Goal: Task Accomplishment & Management: Manage account settings

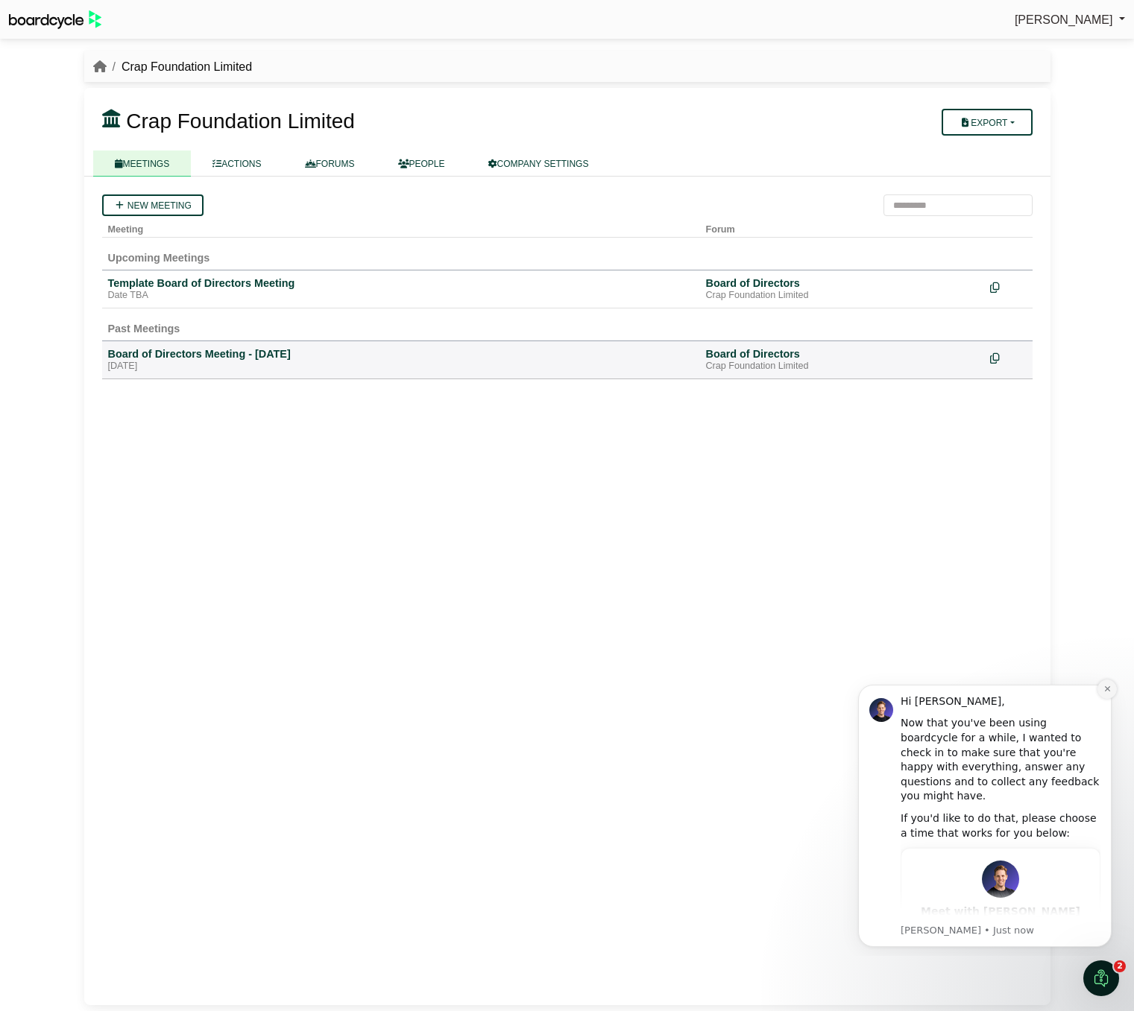
click at [1110, 689] on icon "Dismiss notification" at bounding box center [1107, 689] width 8 height 8
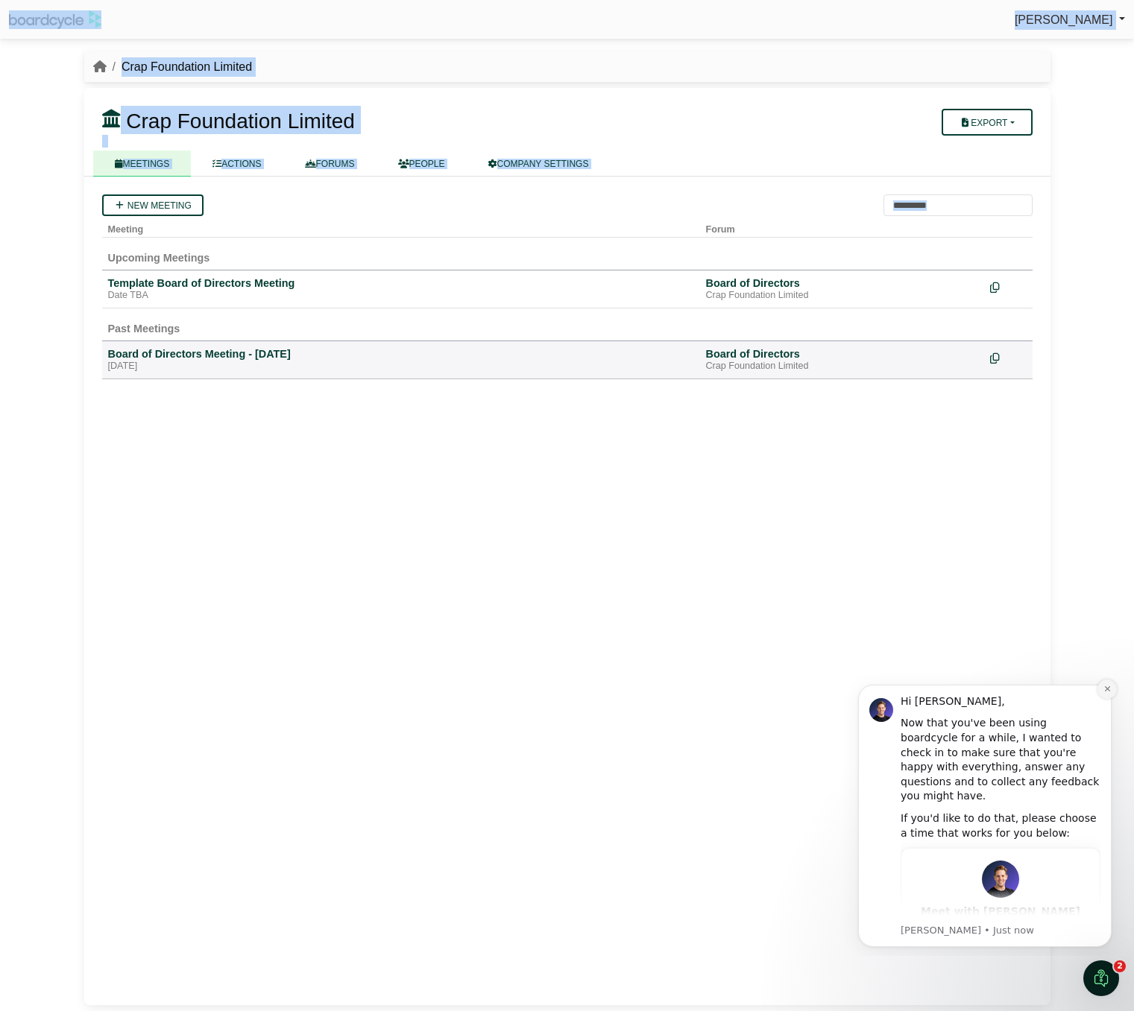
click at [1118, 689] on div "Kate Sherburn Sign Out Crap Foundation Limited Crap Foundation Limited" at bounding box center [567, 505] width 1134 height 1011
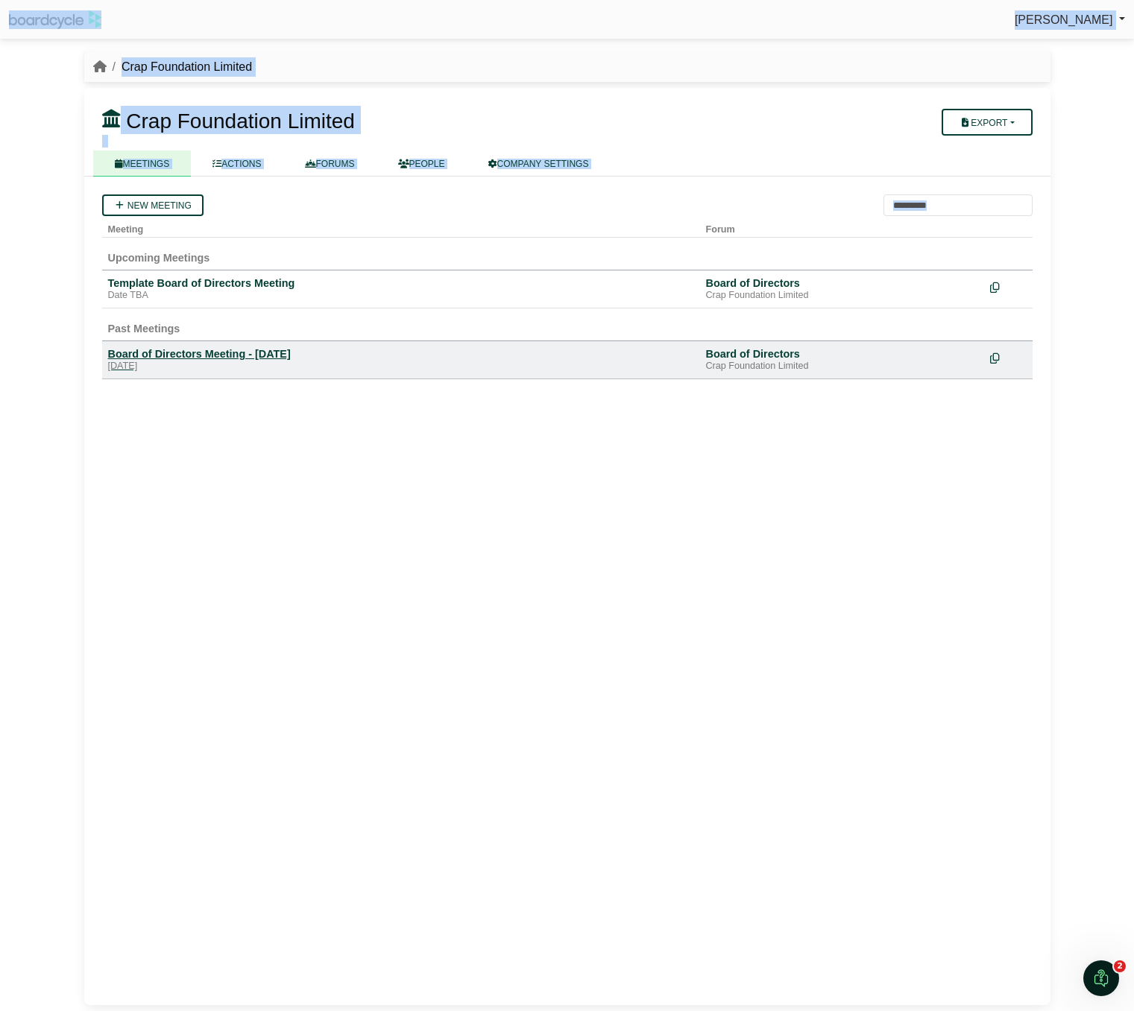
click at [279, 355] on div "Board of Directors Meeting - [DATE]" at bounding box center [401, 353] width 586 height 13
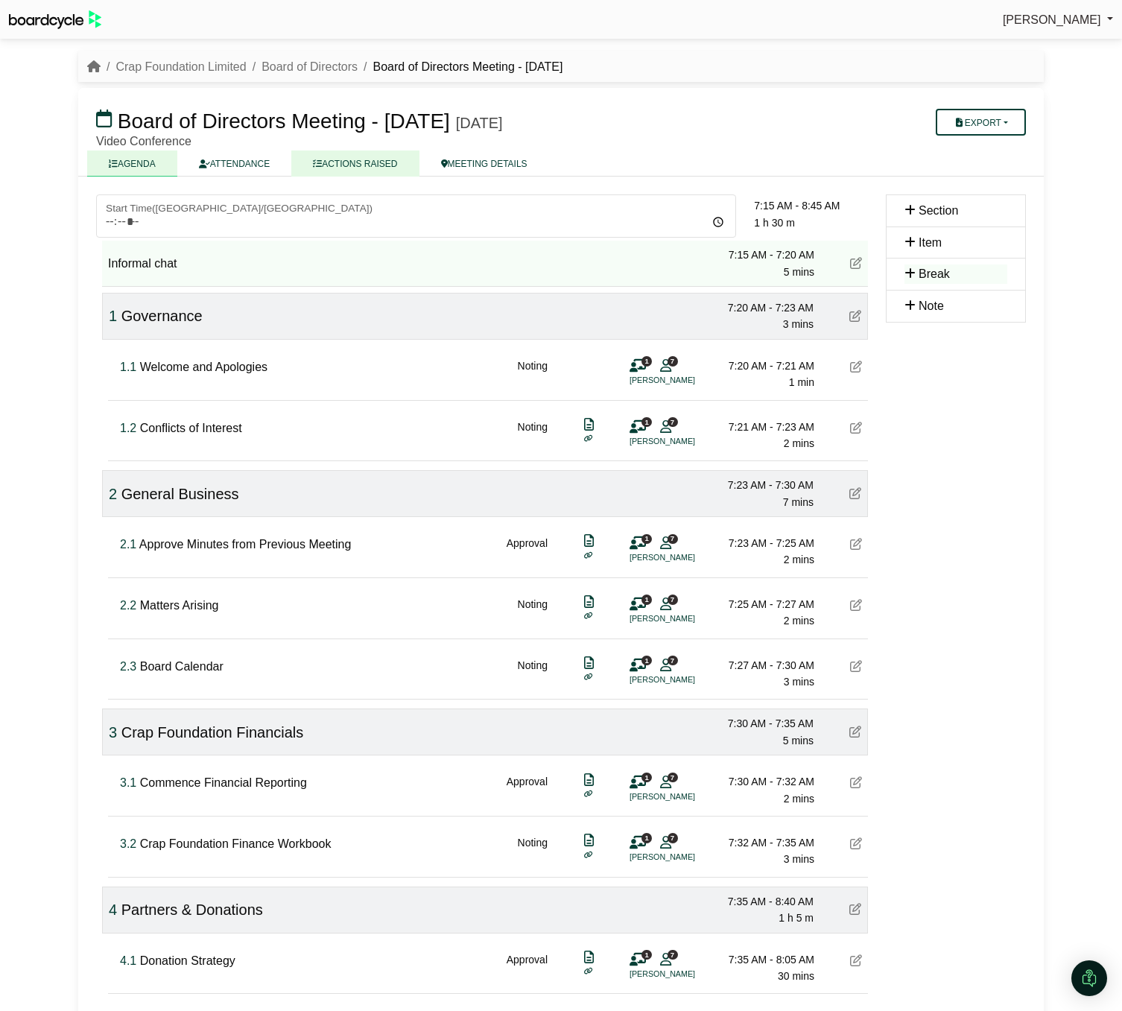
click at [392, 159] on link "ACTIONS RAISED" at bounding box center [354, 164] width 127 height 26
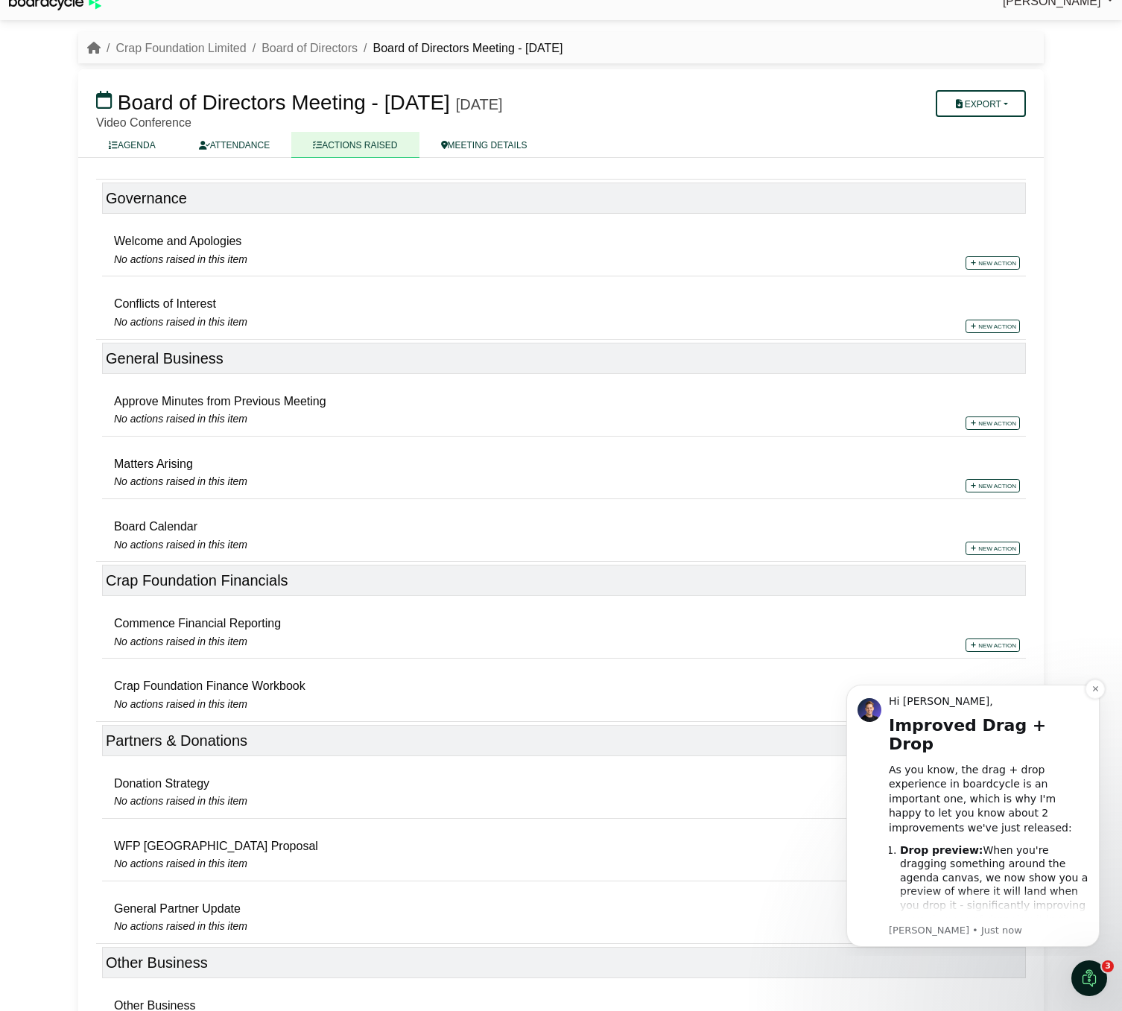
scroll to position [20, 0]
click at [127, 146] on link "AGENDA" at bounding box center [132, 143] width 90 height 26
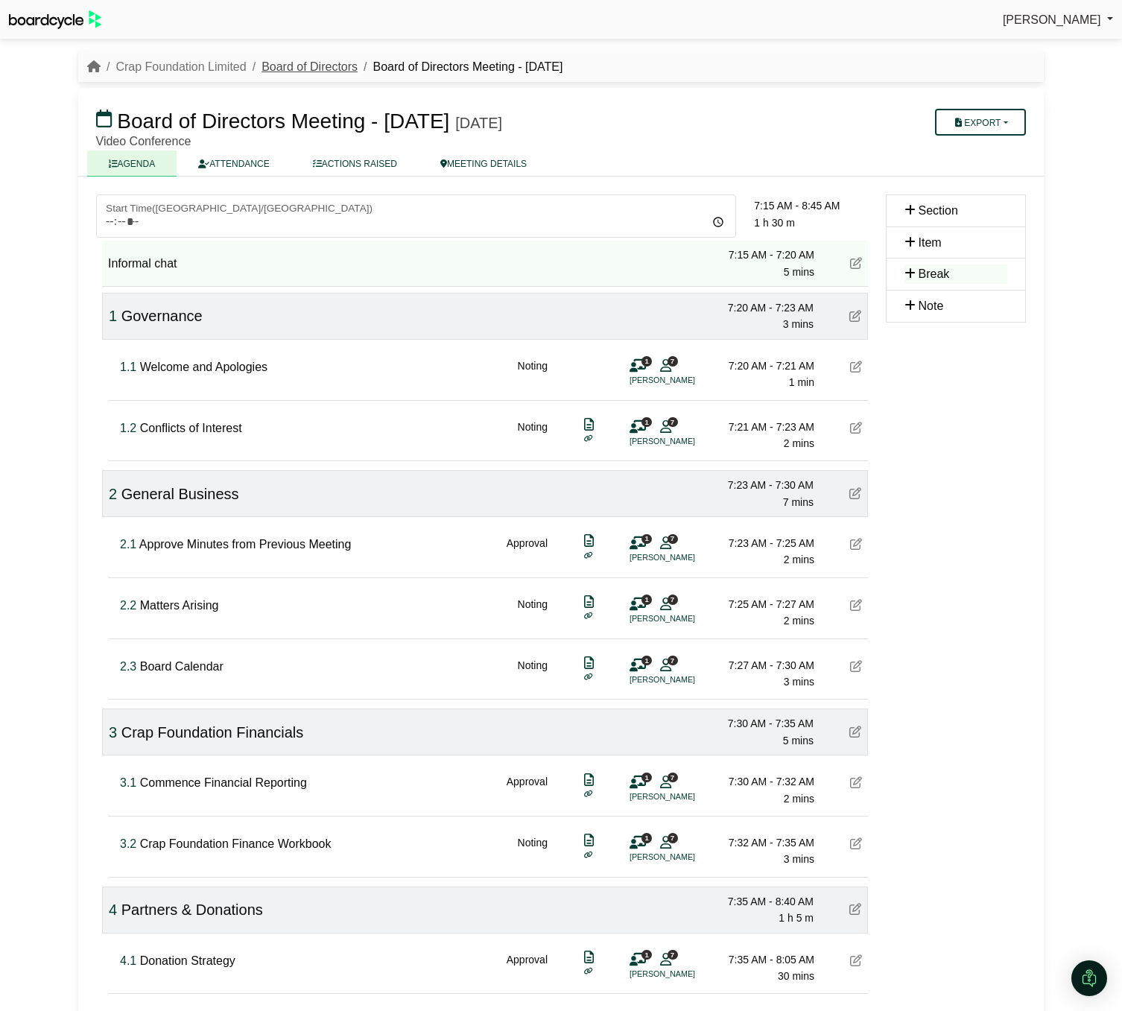
click at [290, 66] on link "Board of Directors" at bounding box center [310, 66] width 96 height 13
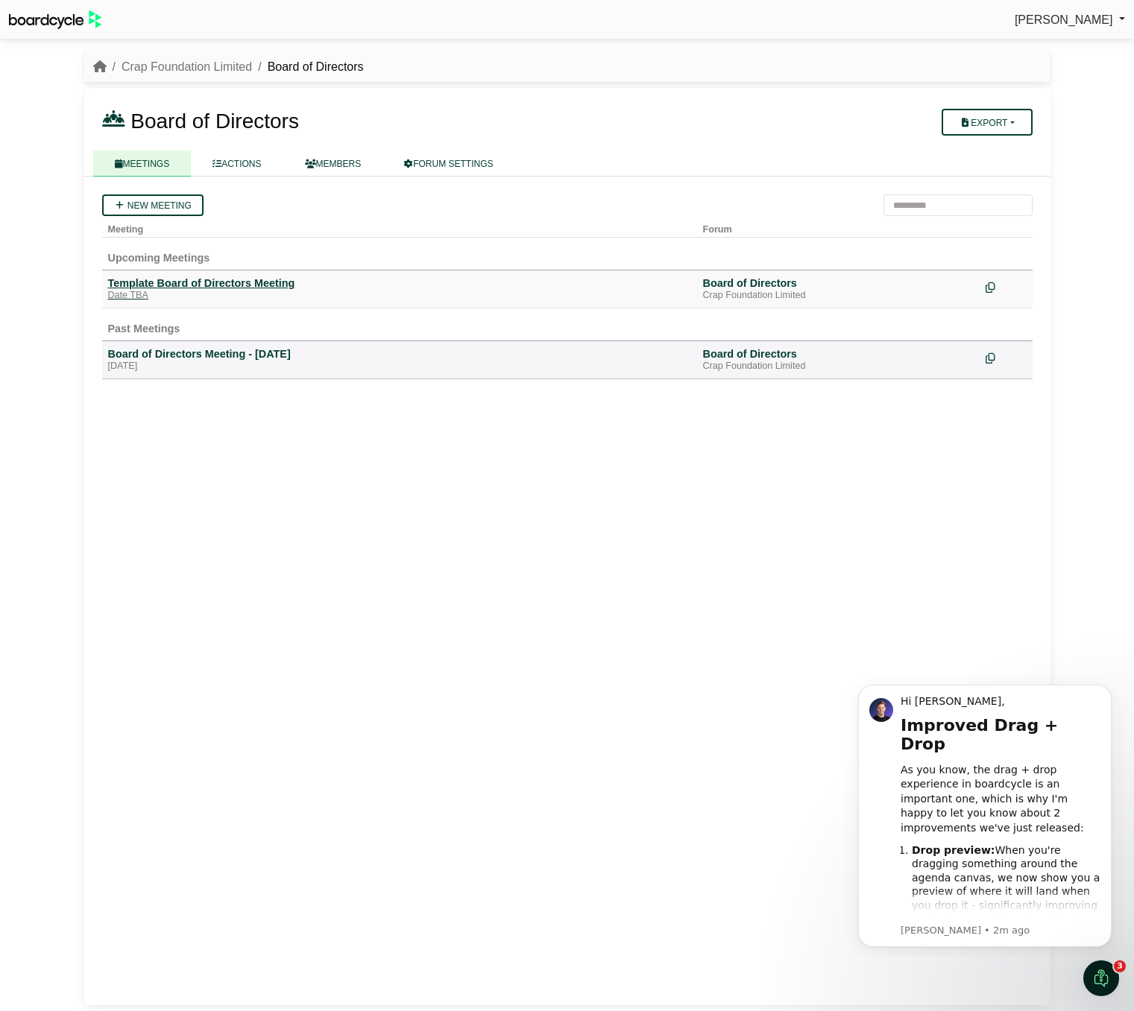
click at [234, 285] on div "Template Board of Directors Meeting" at bounding box center [399, 282] width 583 height 13
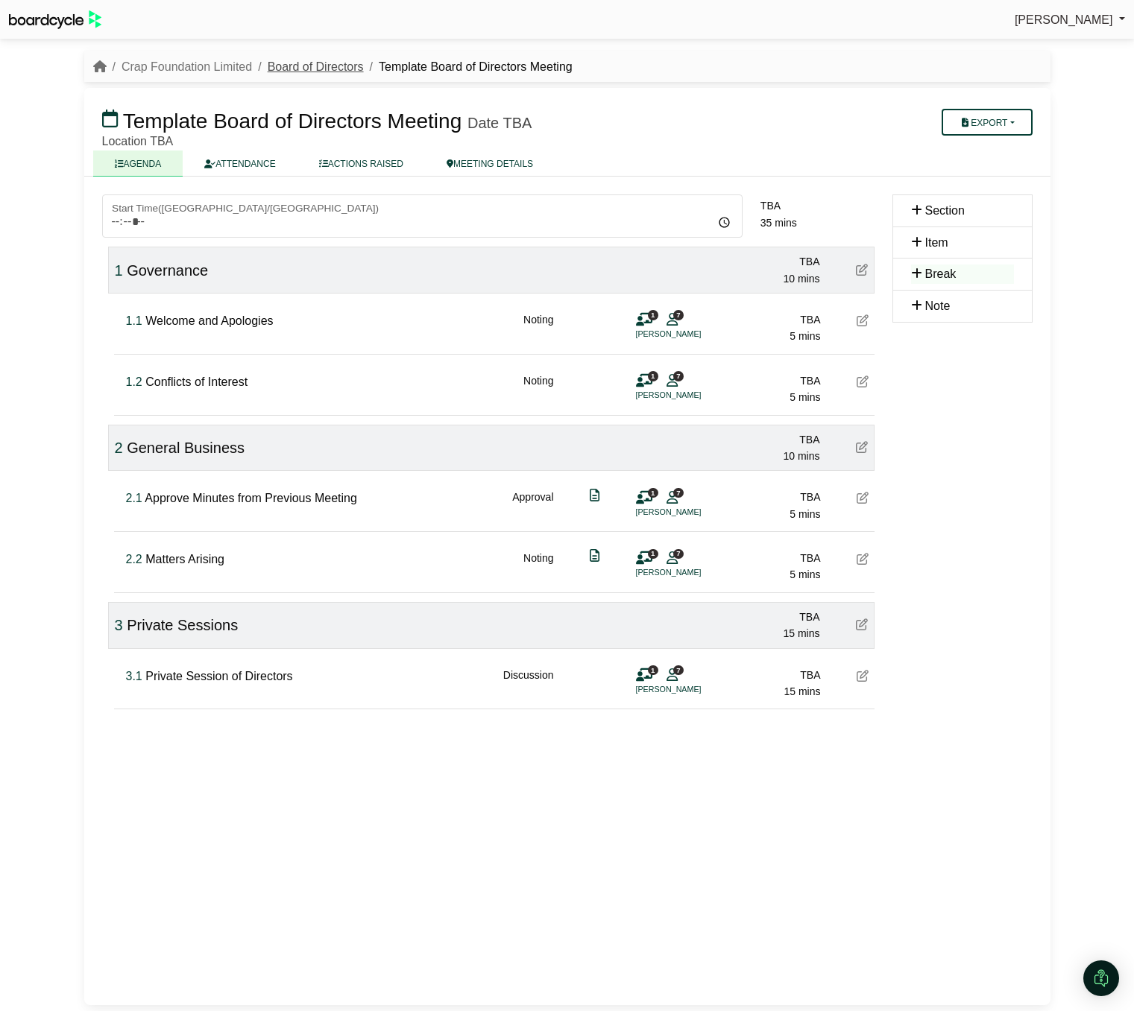
click at [306, 63] on link "Board of Directors" at bounding box center [316, 66] width 96 height 13
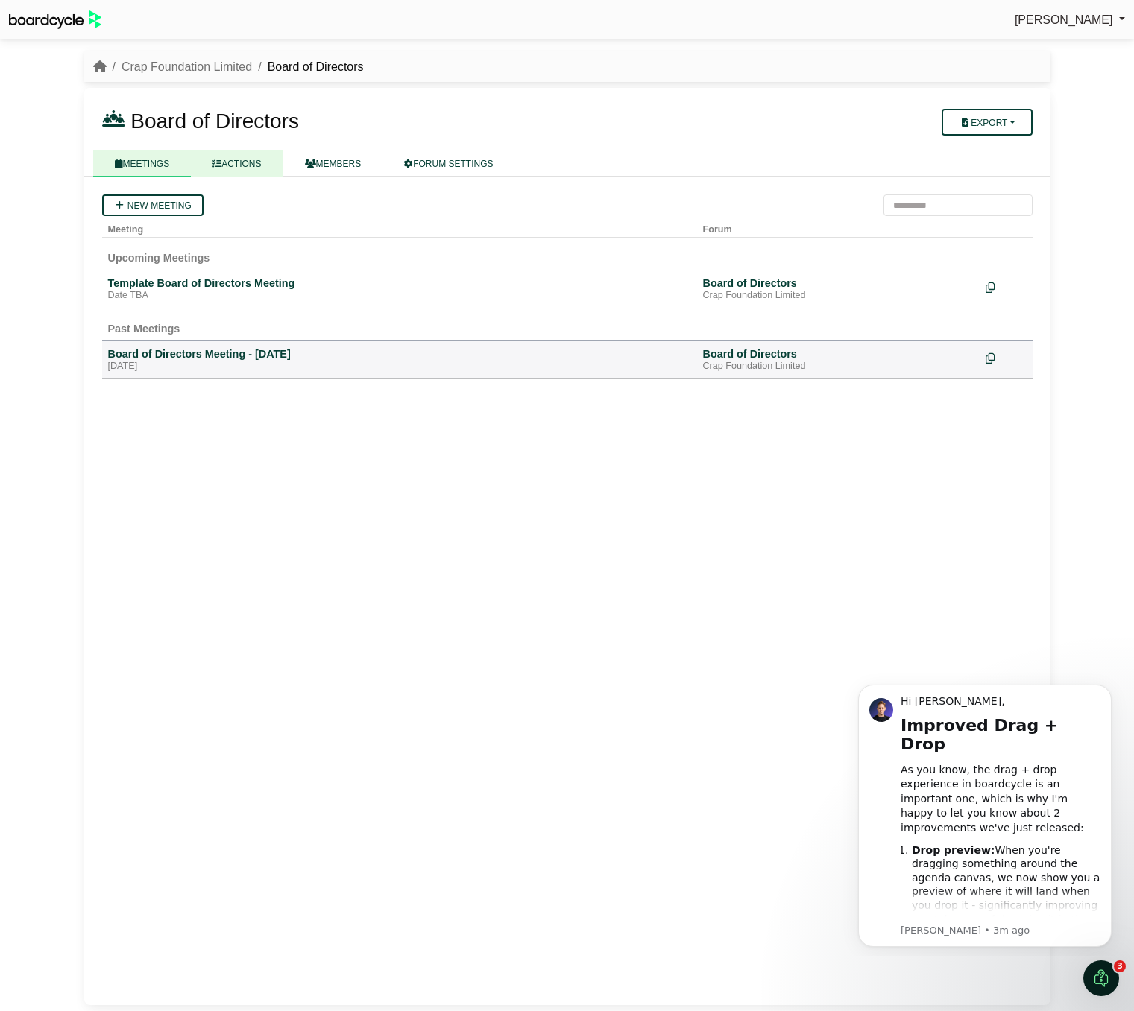
click at [239, 161] on link "ACTIONS" at bounding box center [237, 164] width 92 height 26
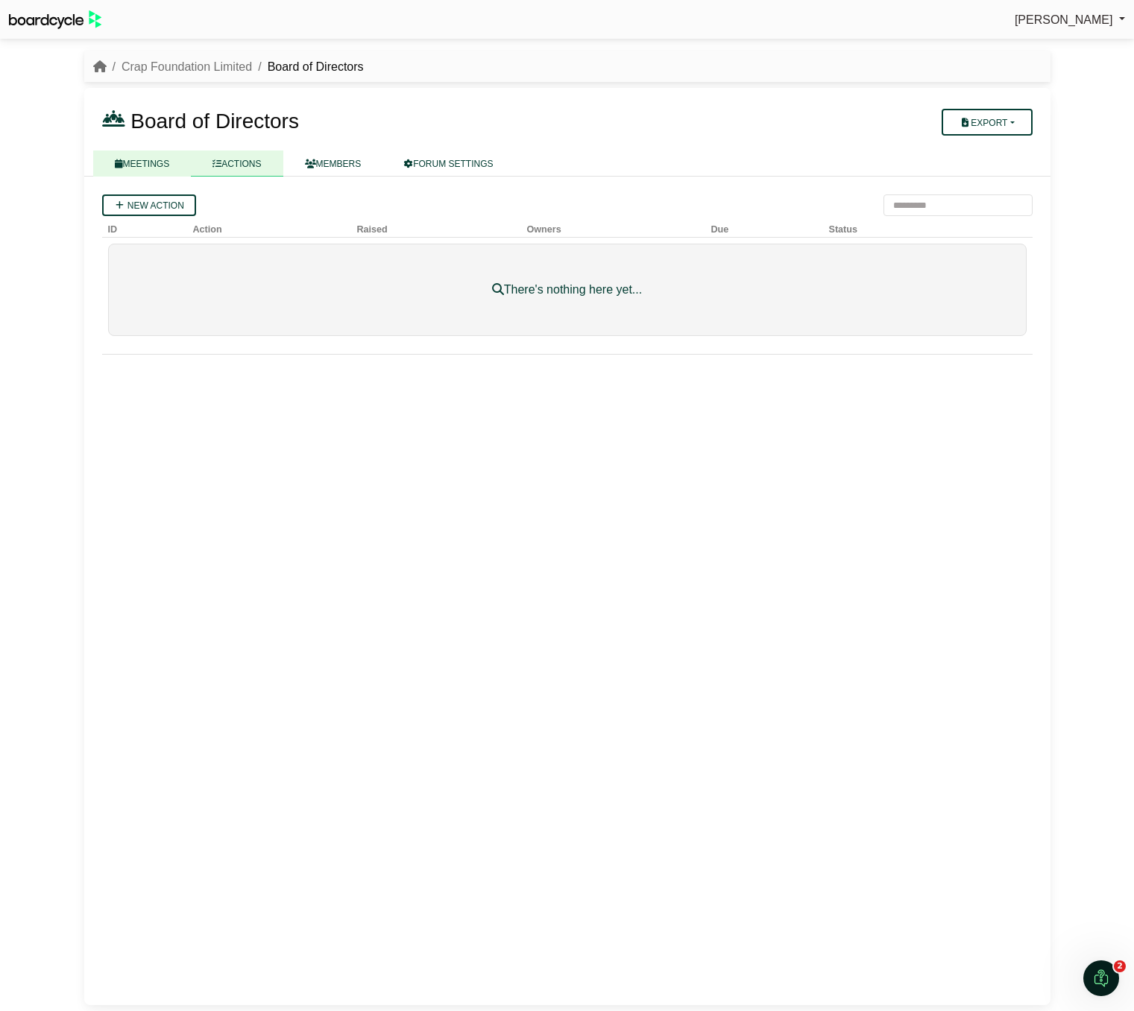
click at [136, 167] on link "MEETINGS" at bounding box center [142, 164] width 98 height 26
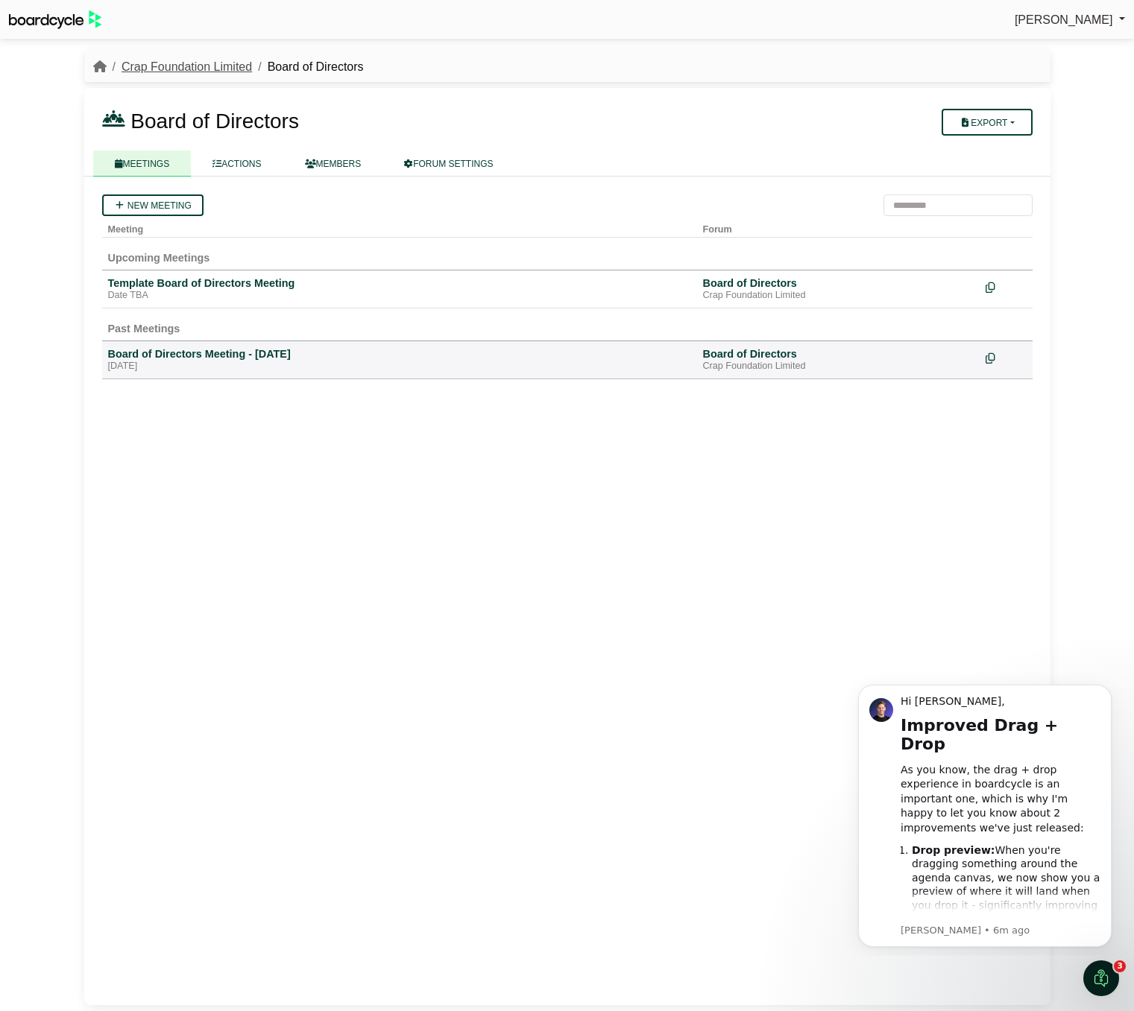
click at [218, 71] on link "Crap Foundation Limited" at bounding box center [186, 66] width 130 height 13
click at [56, 13] on img at bounding box center [55, 19] width 92 height 19
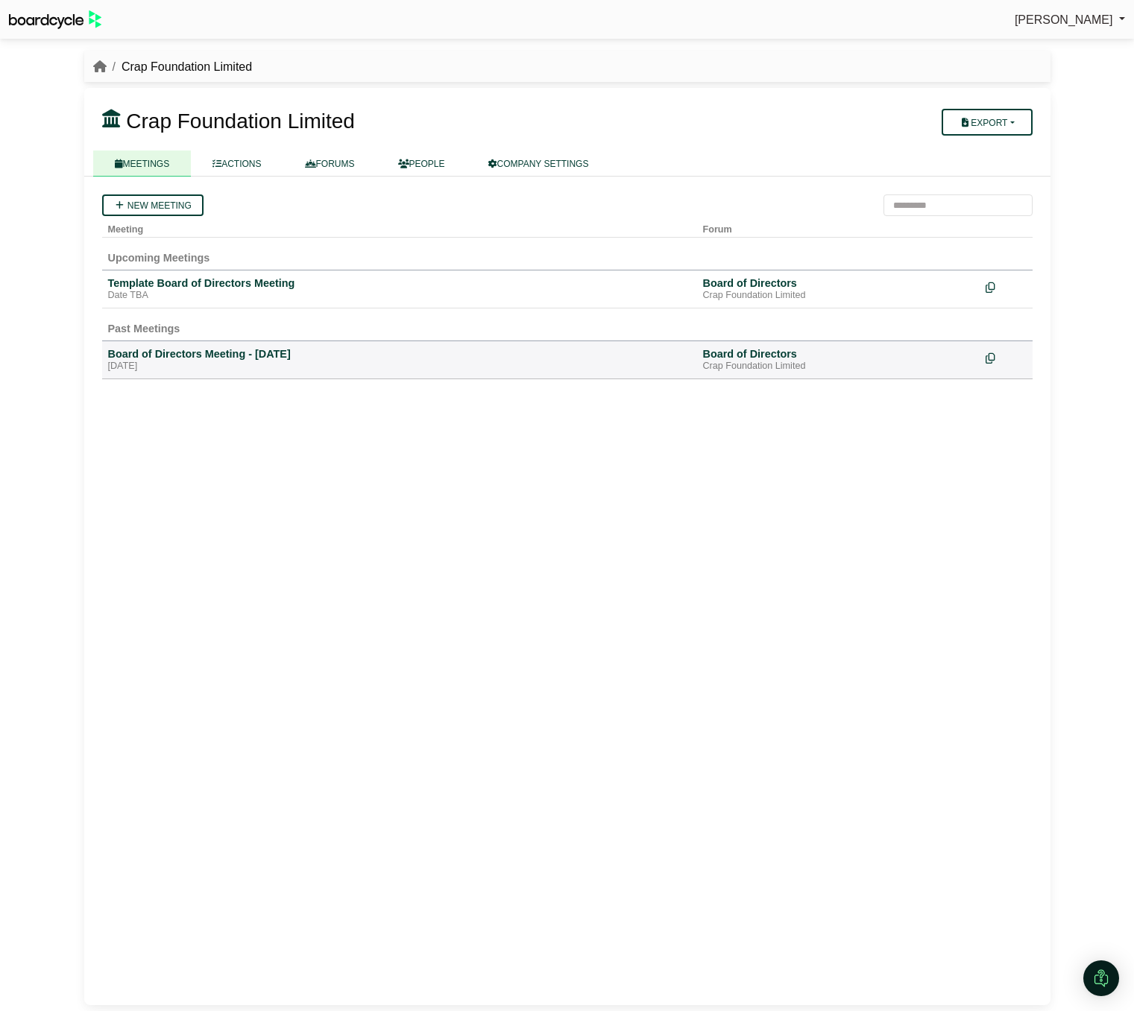
click at [62, 22] on img at bounding box center [55, 19] width 92 height 19
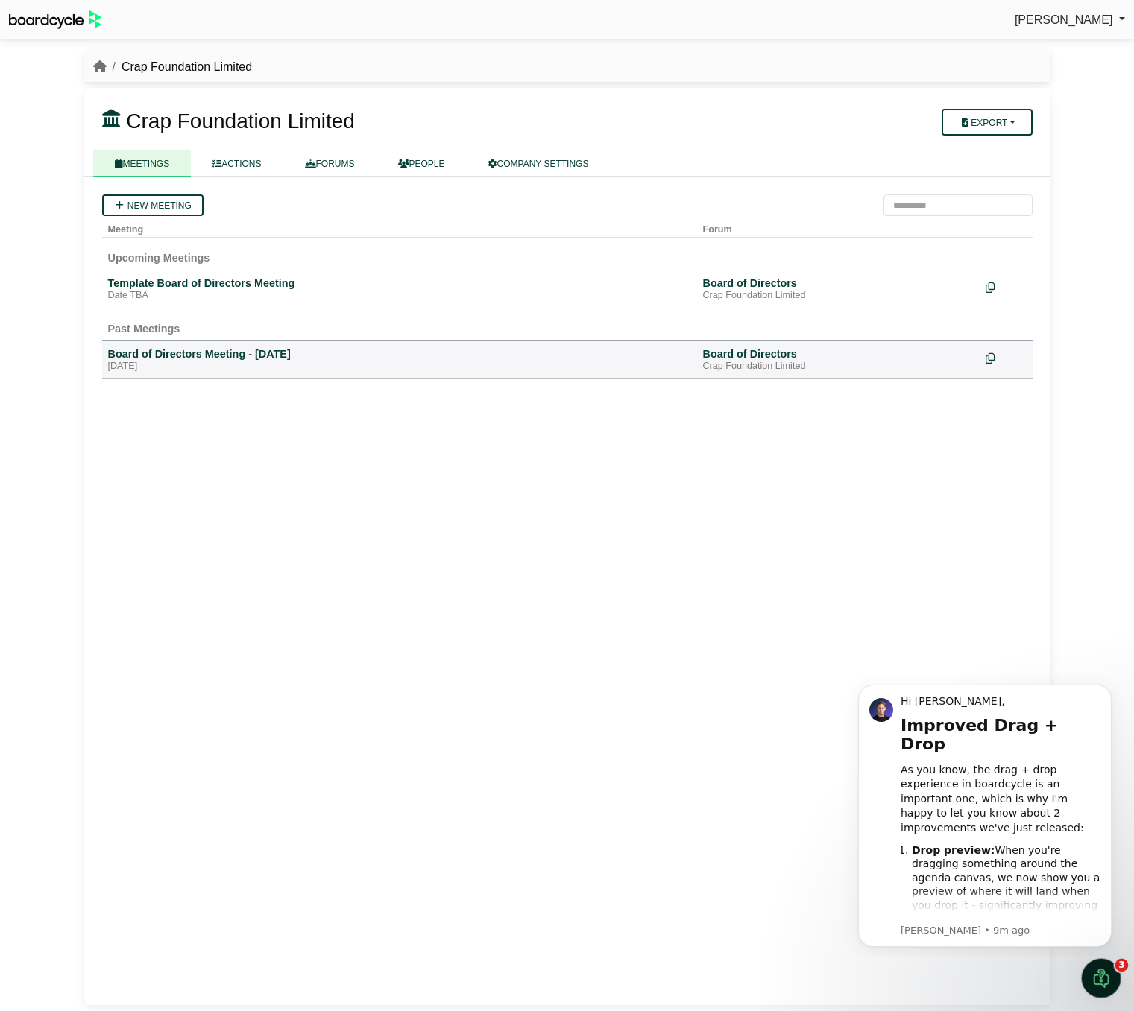
click at [1095, 965] on icon "Open Intercom Messenger" at bounding box center [1099, 976] width 25 height 25
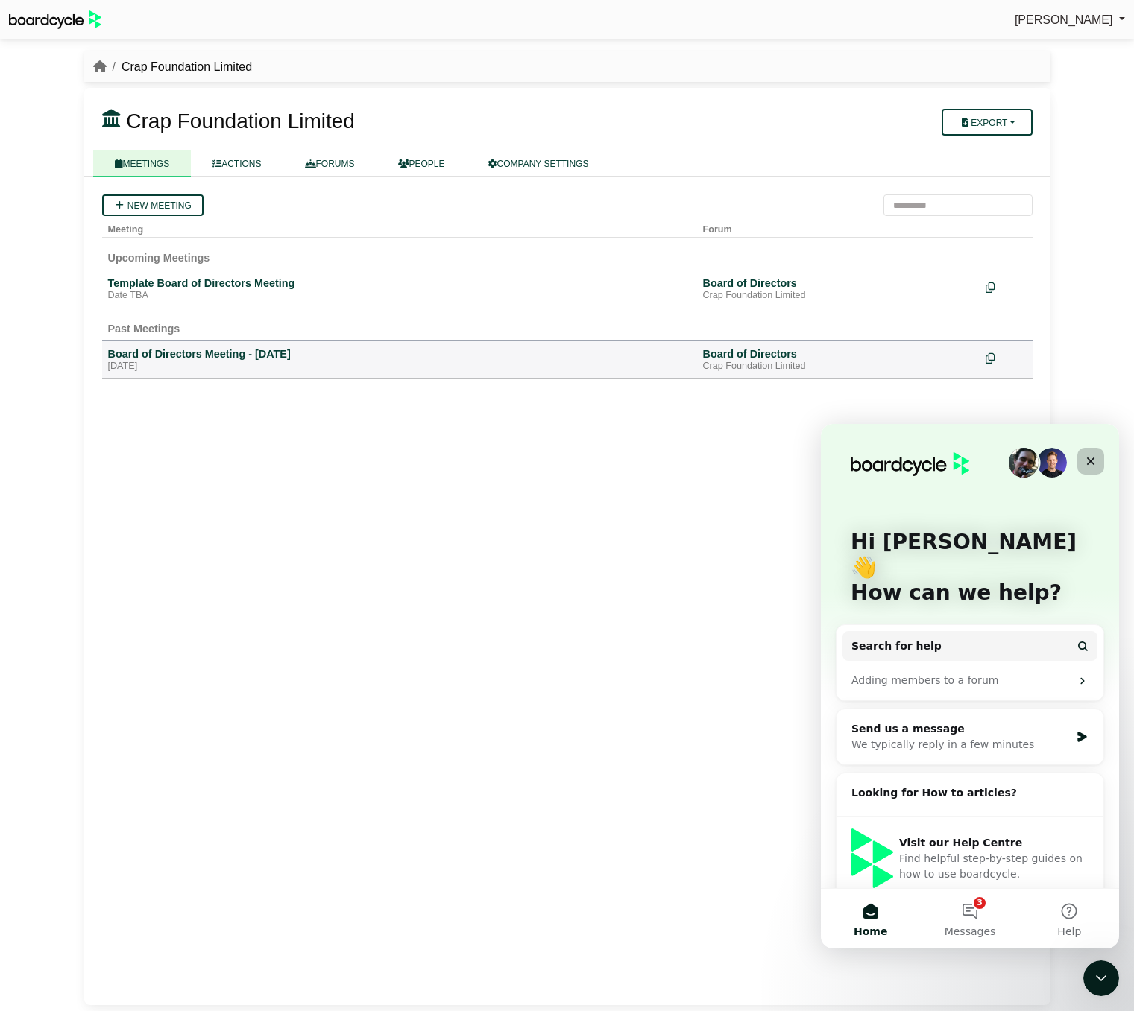
click at [1093, 458] on icon "Close" at bounding box center [1091, 462] width 8 height 8
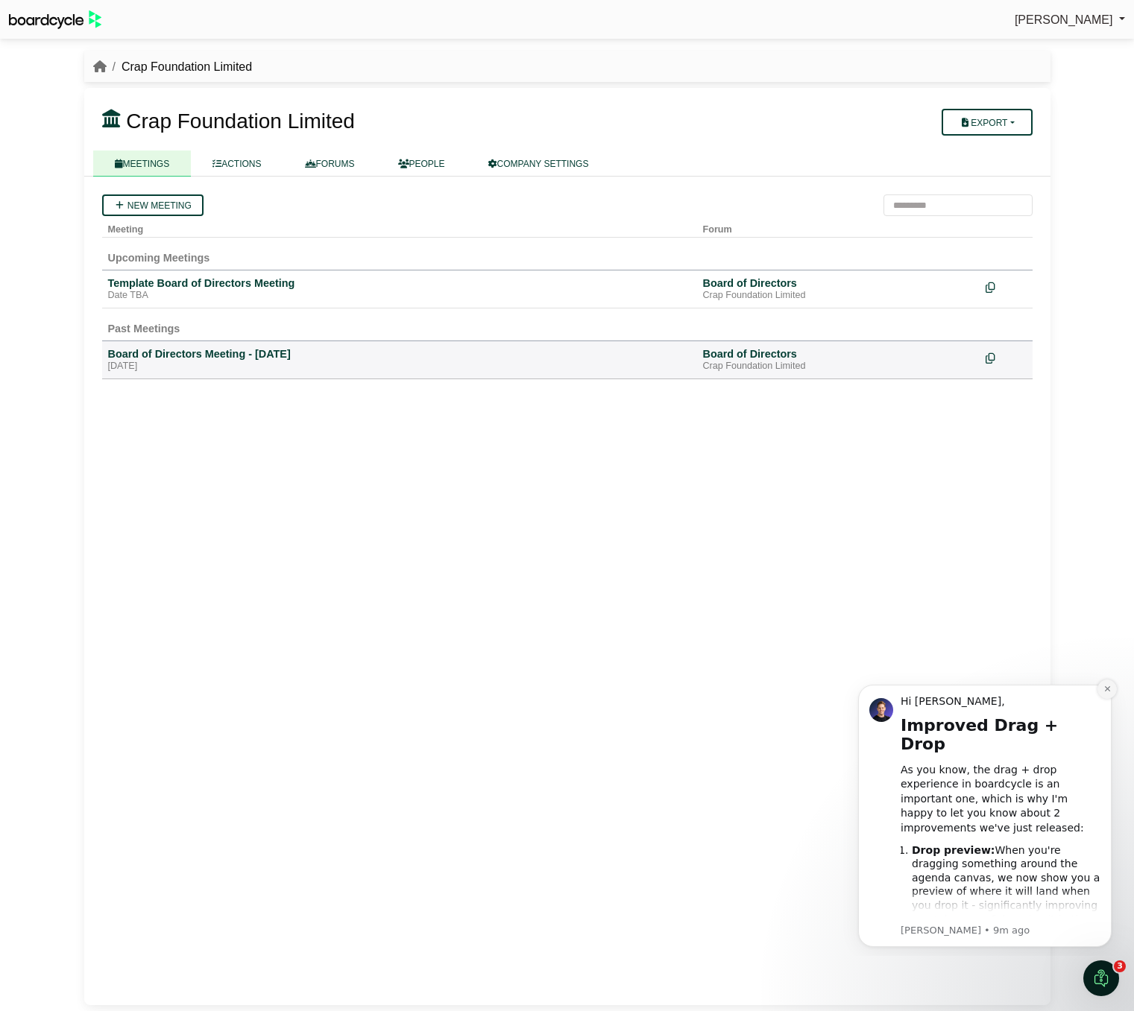
click at [1107, 687] on icon "Dismiss notification" at bounding box center [1107, 689] width 8 height 8
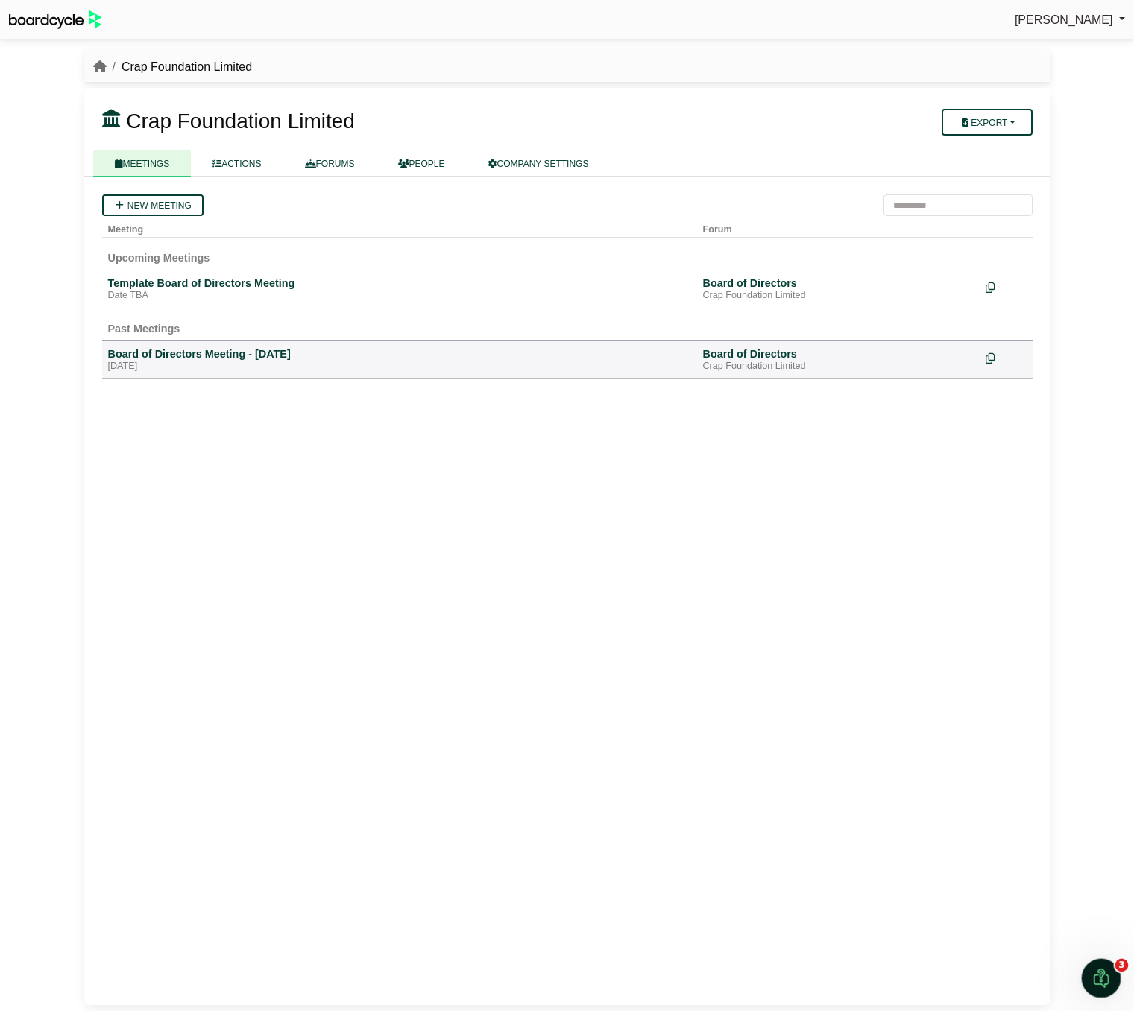
click at [1101, 977] on icon "Open Intercom Messenger" at bounding box center [1098, 976] width 10 height 12
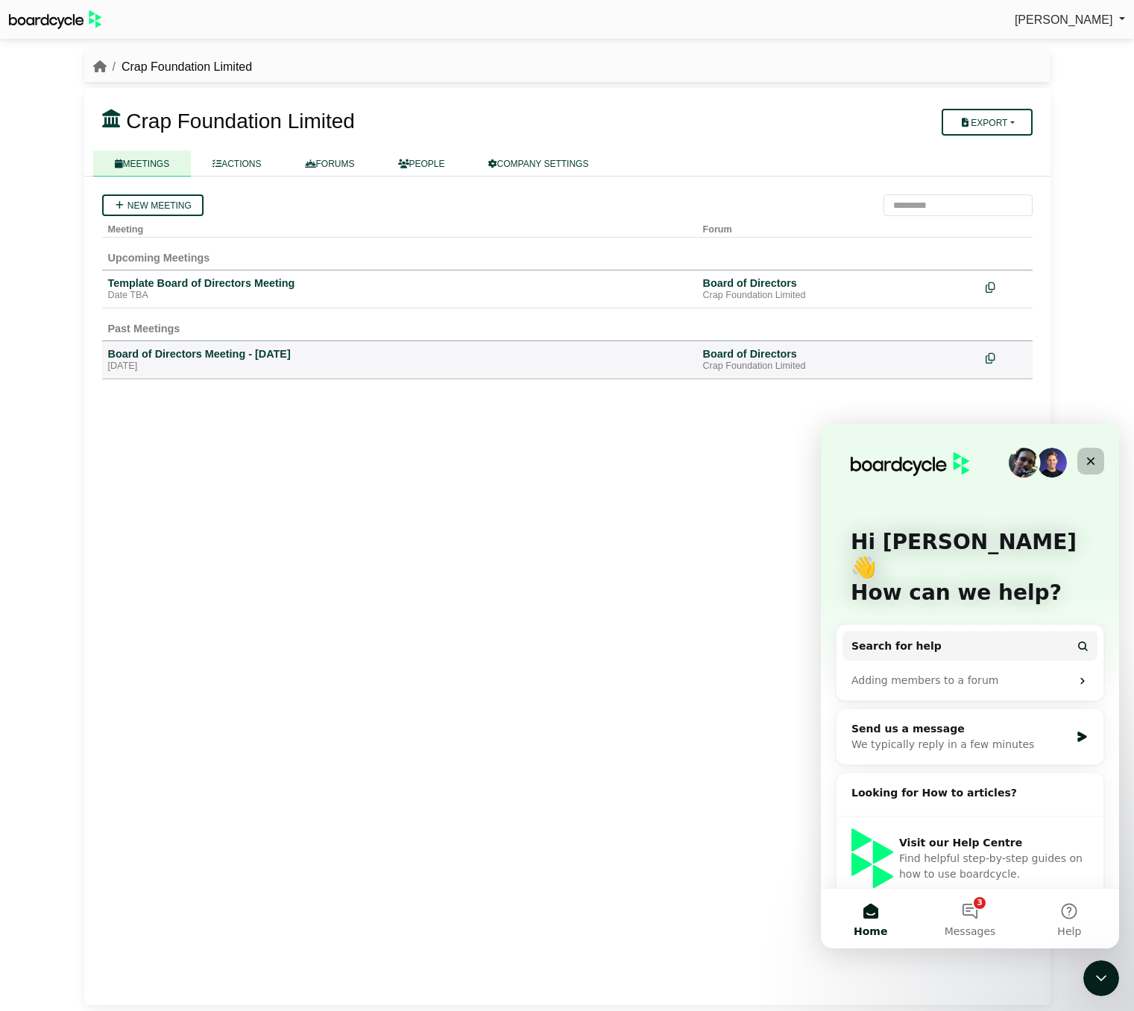
drag, startPoint x: 1093, startPoint y: 458, endPoint x: 1914, endPoint y: 882, distance: 924.6
click at [1093, 458] on icon "Close" at bounding box center [1091, 462] width 8 height 8
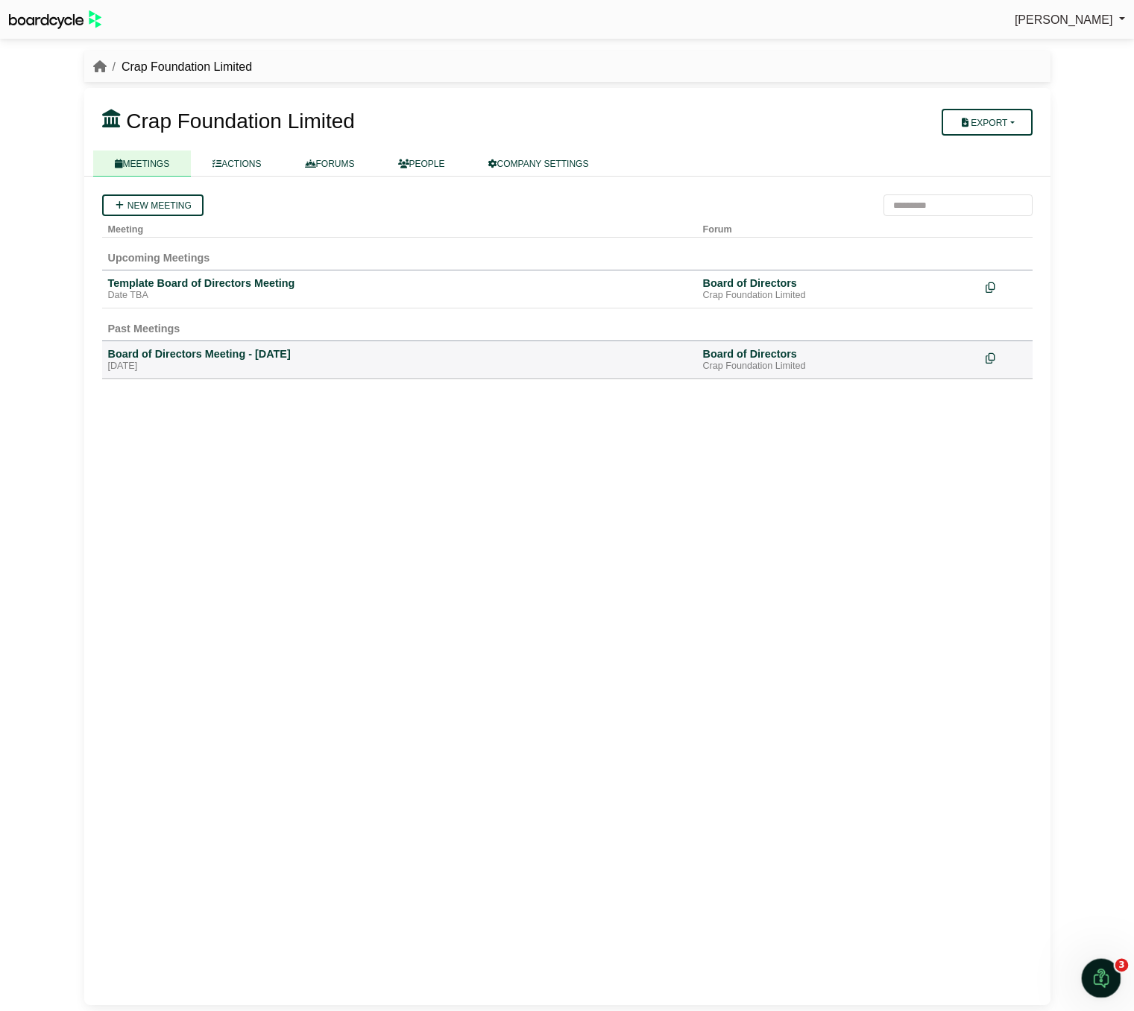
click at [1099, 980] on icon "Open Intercom Messenger" at bounding box center [1099, 976] width 25 height 25
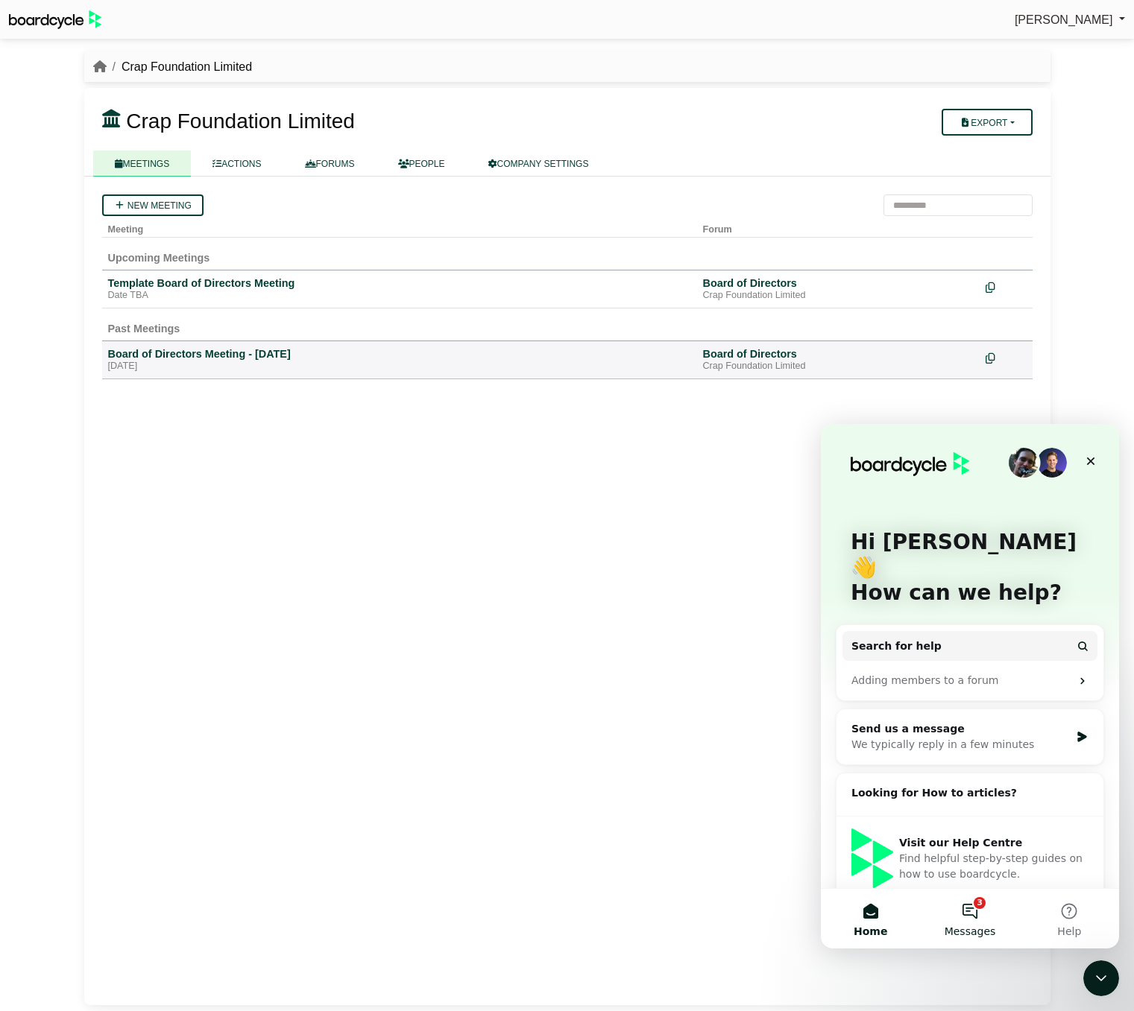
click at [974, 926] on span "Messages" at bounding box center [969, 931] width 51 height 10
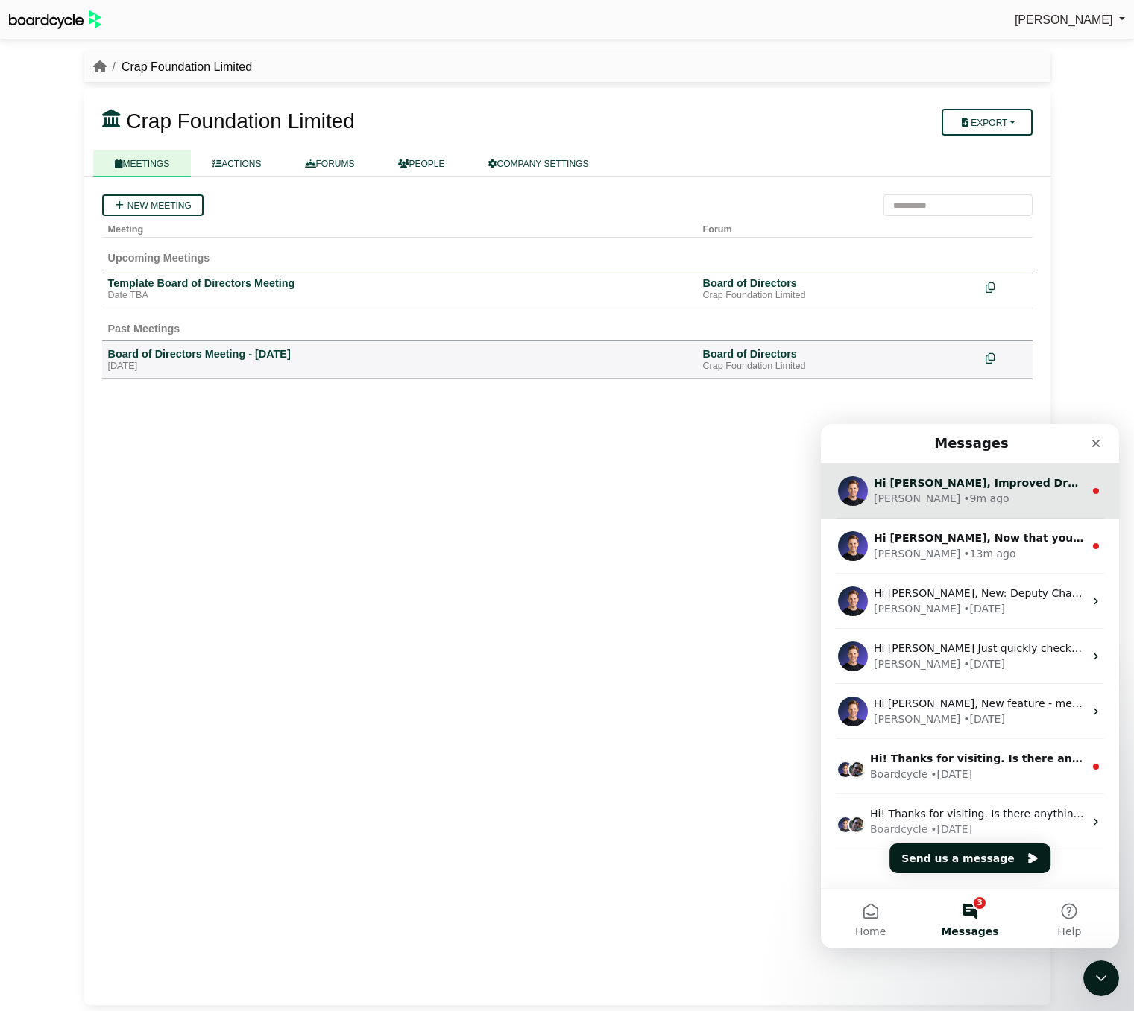
click at [962, 500] on div "Richard • 9m ago" at bounding box center [978, 499] width 210 height 16
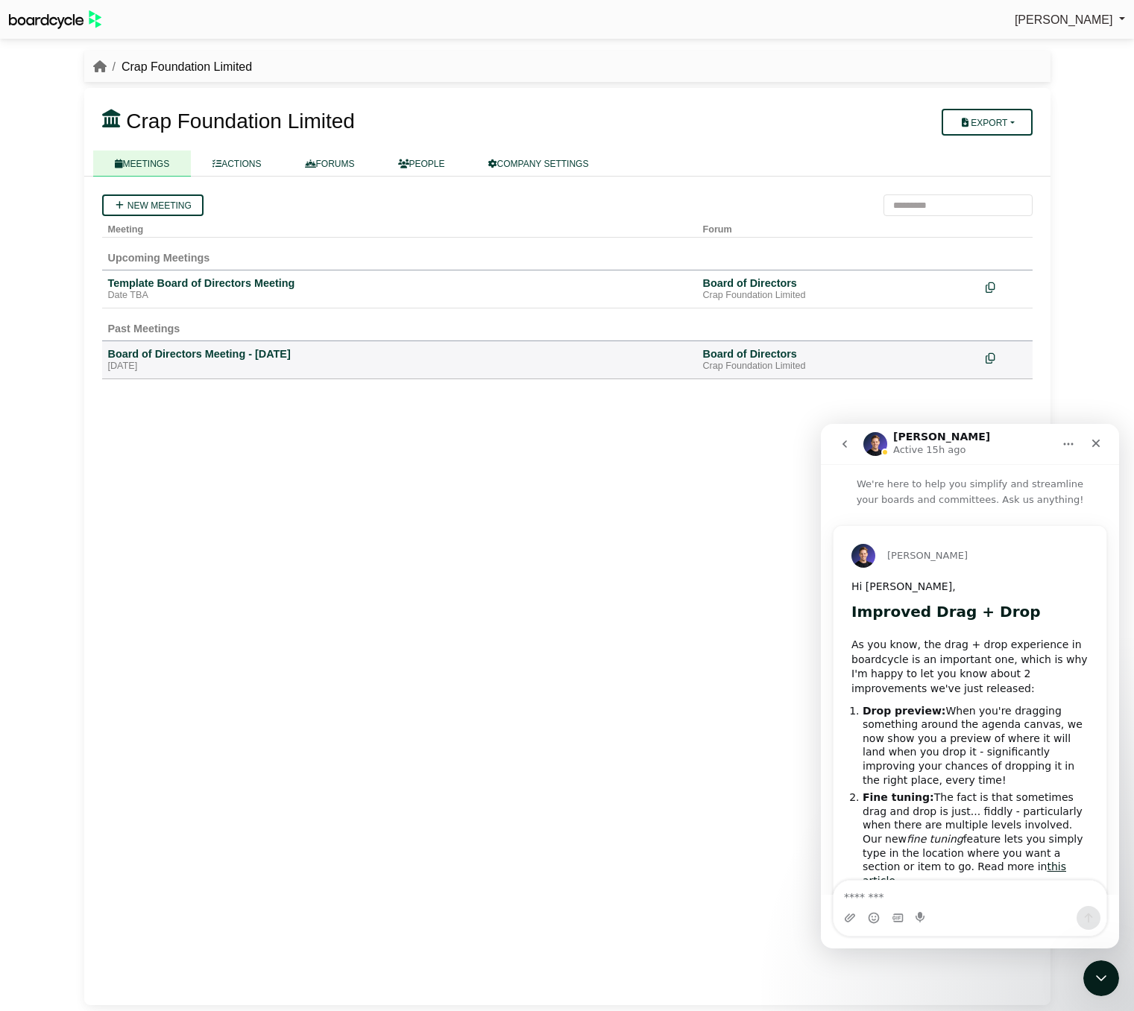
scroll to position [72, 0]
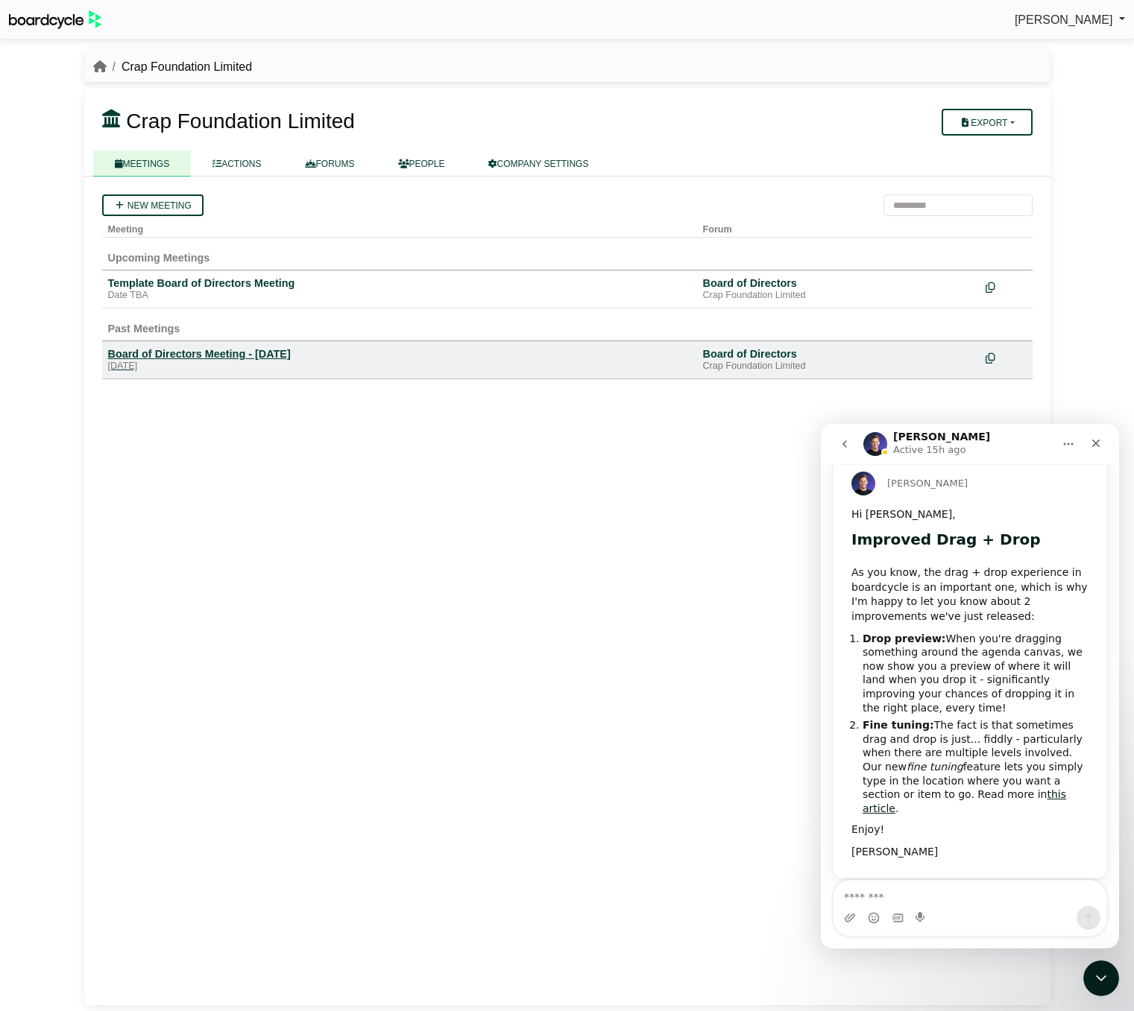
click at [250, 356] on div "Board of Directors Meeting - [DATE]" at bounding box center [399, 353] width 583 height 13
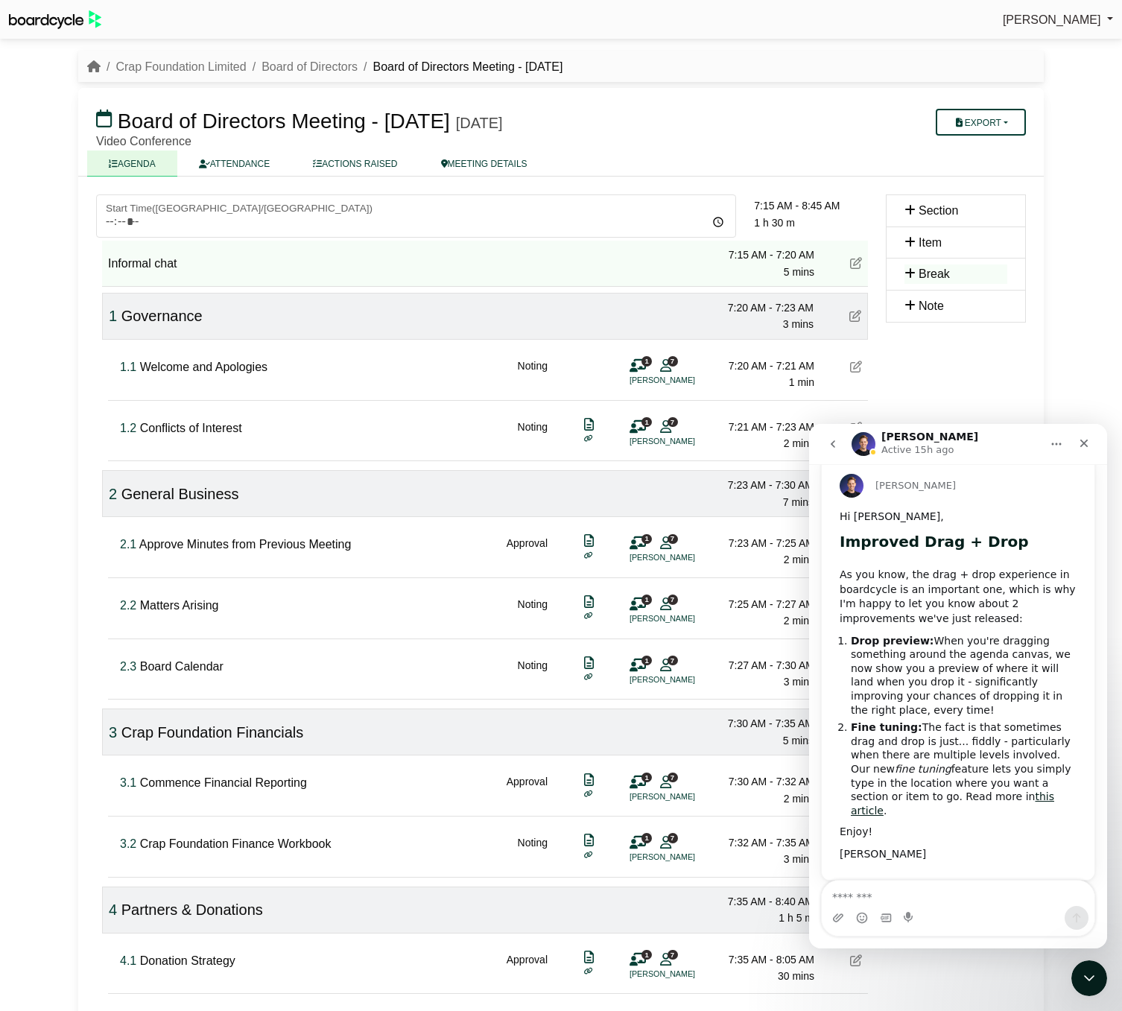
scroll to position [72, 0]
click at [186, 429] on span "Conflicts of Interest" at bounding box center [191, 428] width 102 height 13
click at [200, 426] on span "Conflicts of Interest" at bounding box center [191, 428] width 102 height 13
click at [1082, 443] on icon "Close" at bounding box center [1084, 443] width 12 height 12
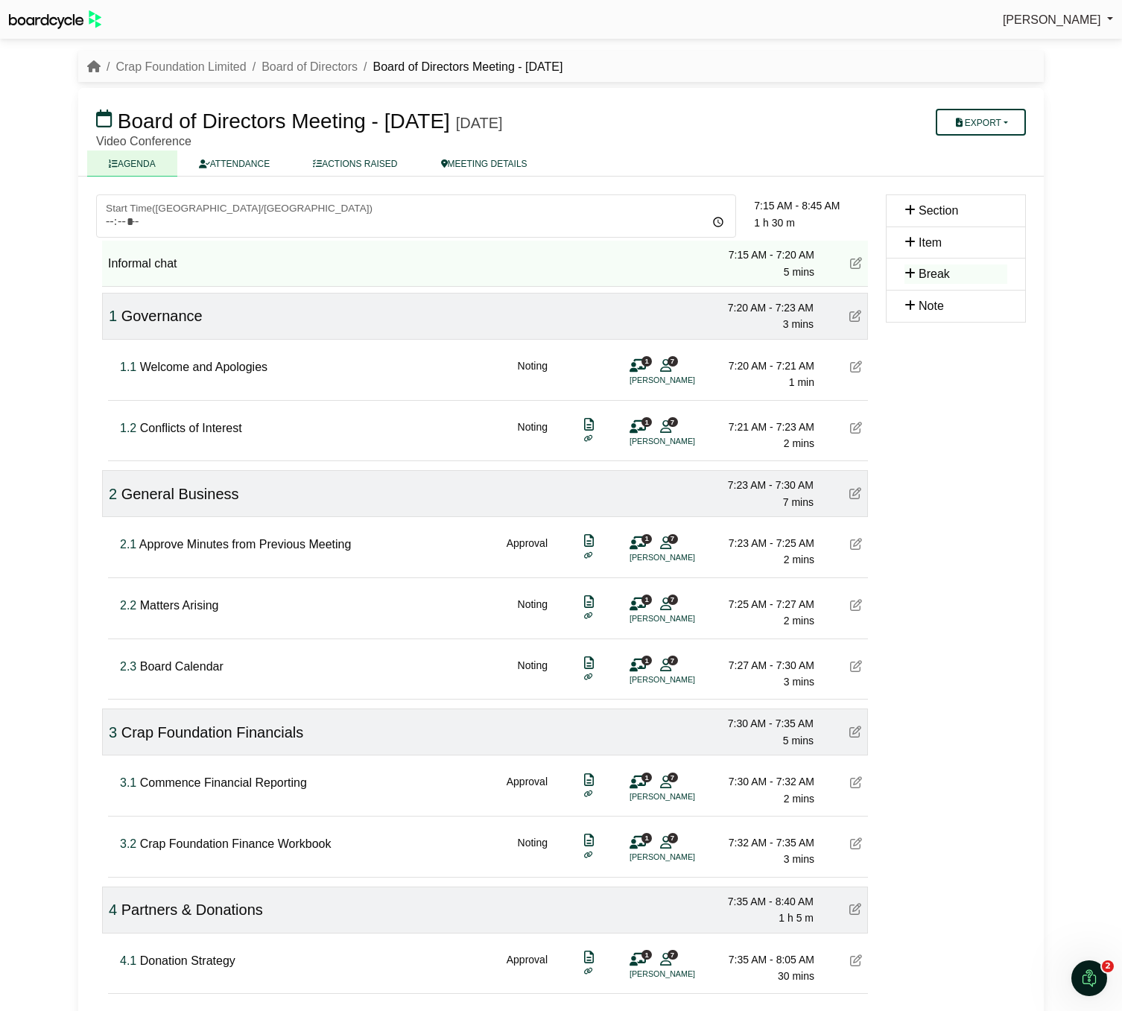
click at [853, 430] on icon at bounding box center [856, 428] width 12 height 12
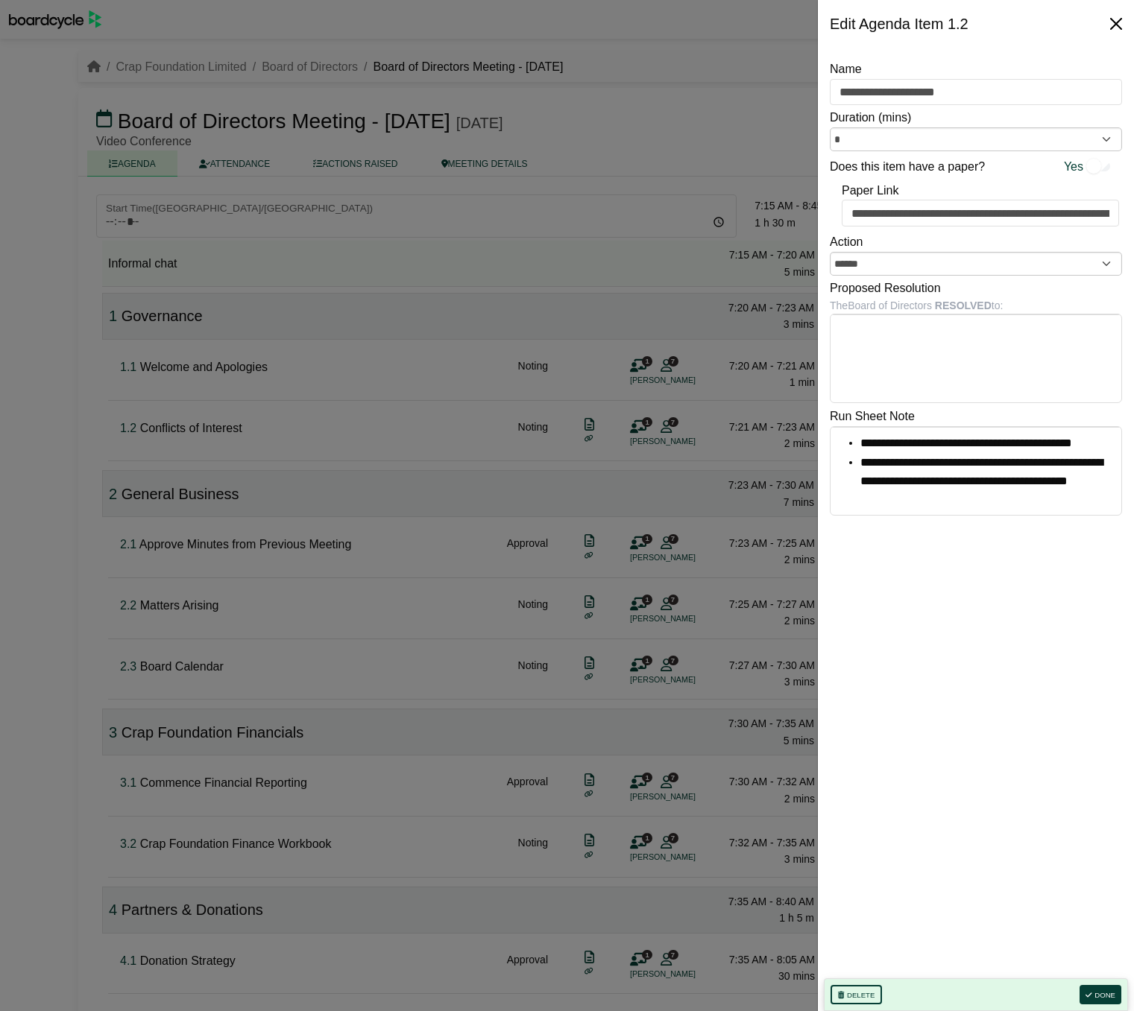
click at [1119, 19] on button "Close" at bounding box center [1116, 24] width 24 height 24
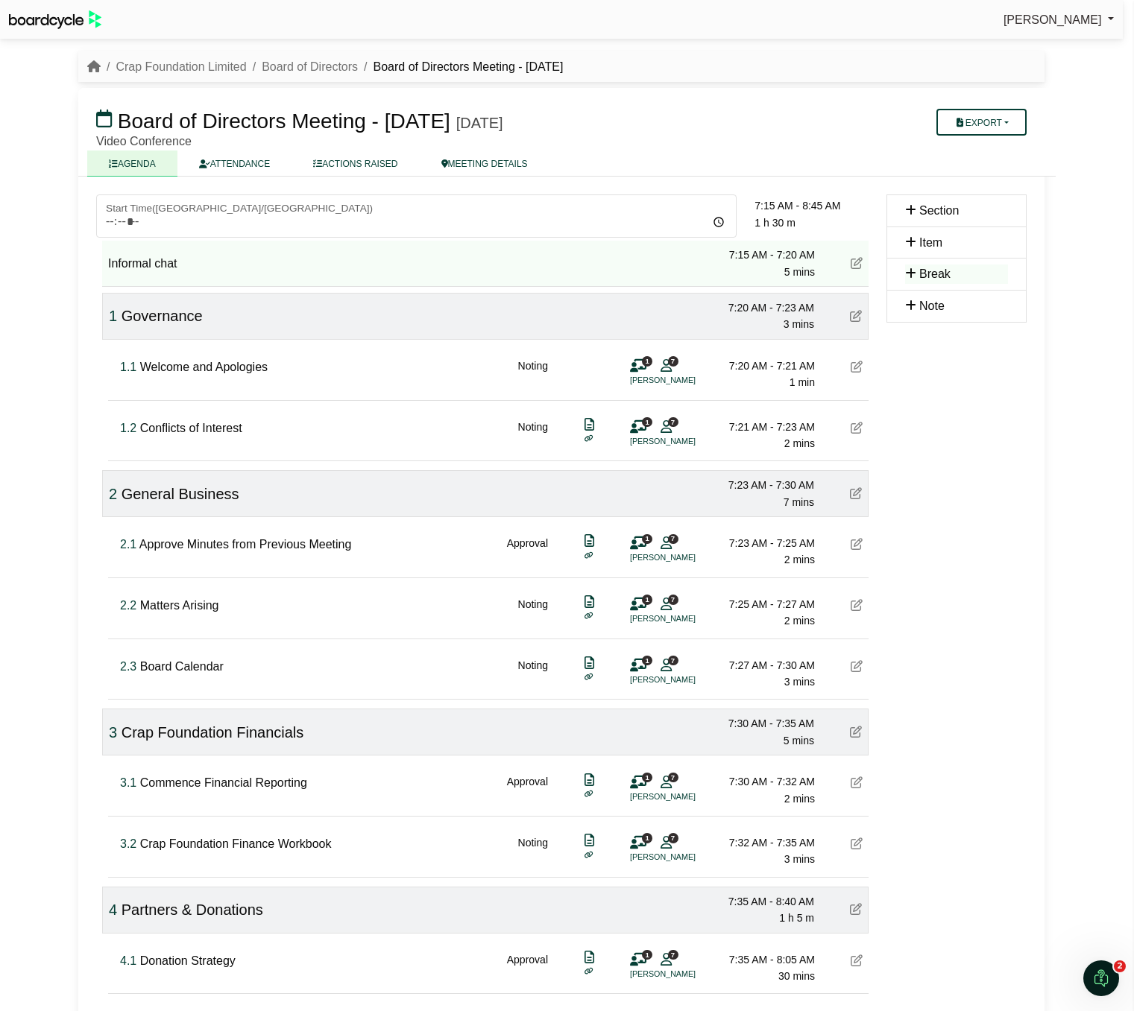
scroll to position [0, 0]
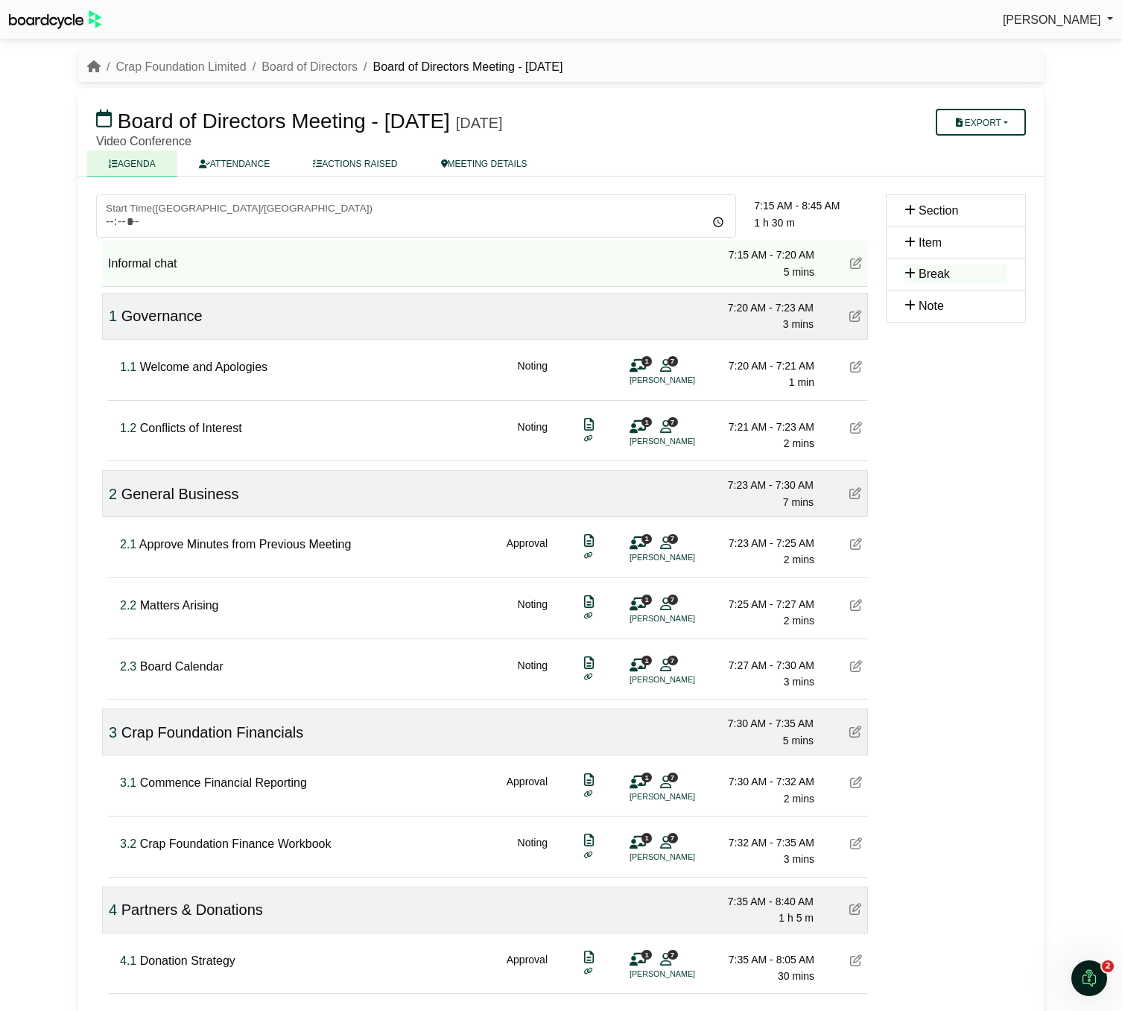
click at [849, 434] on div "1.2 Conflicts of Interest Noting 1 7 [PERSON_NAME] 7:21 AM - 7:23 AM 2 mins" at bounding box center [491, 429] width 754 height 57
click at [851, 430] on icon at bounding box center [856, 428] width 12 height 12
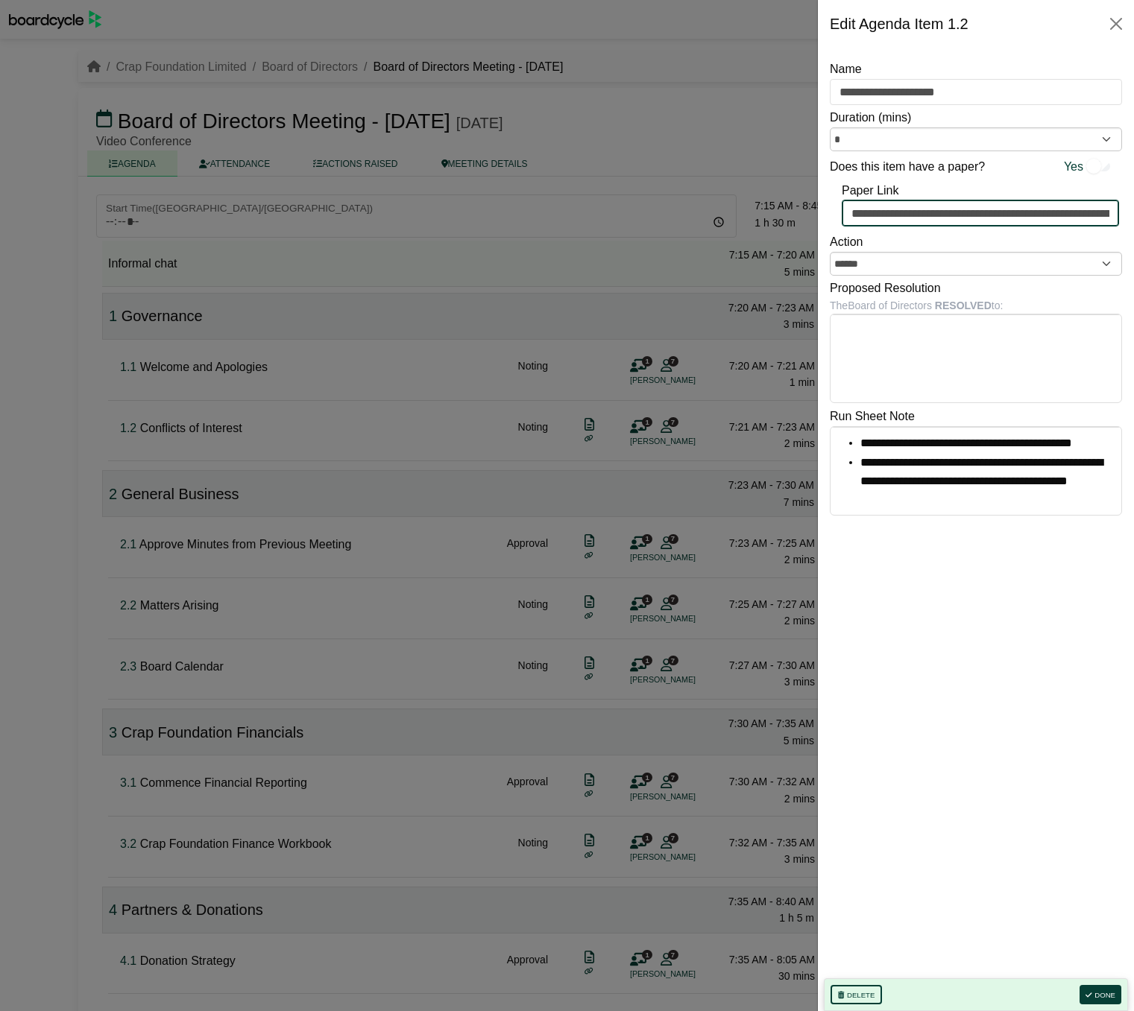
click at [949, 210] on input "**********" at bounding box center [979, 213] width 277 height 27
click at [621, 417] on div at bounding box center [567, 505] width 1134 height 1011
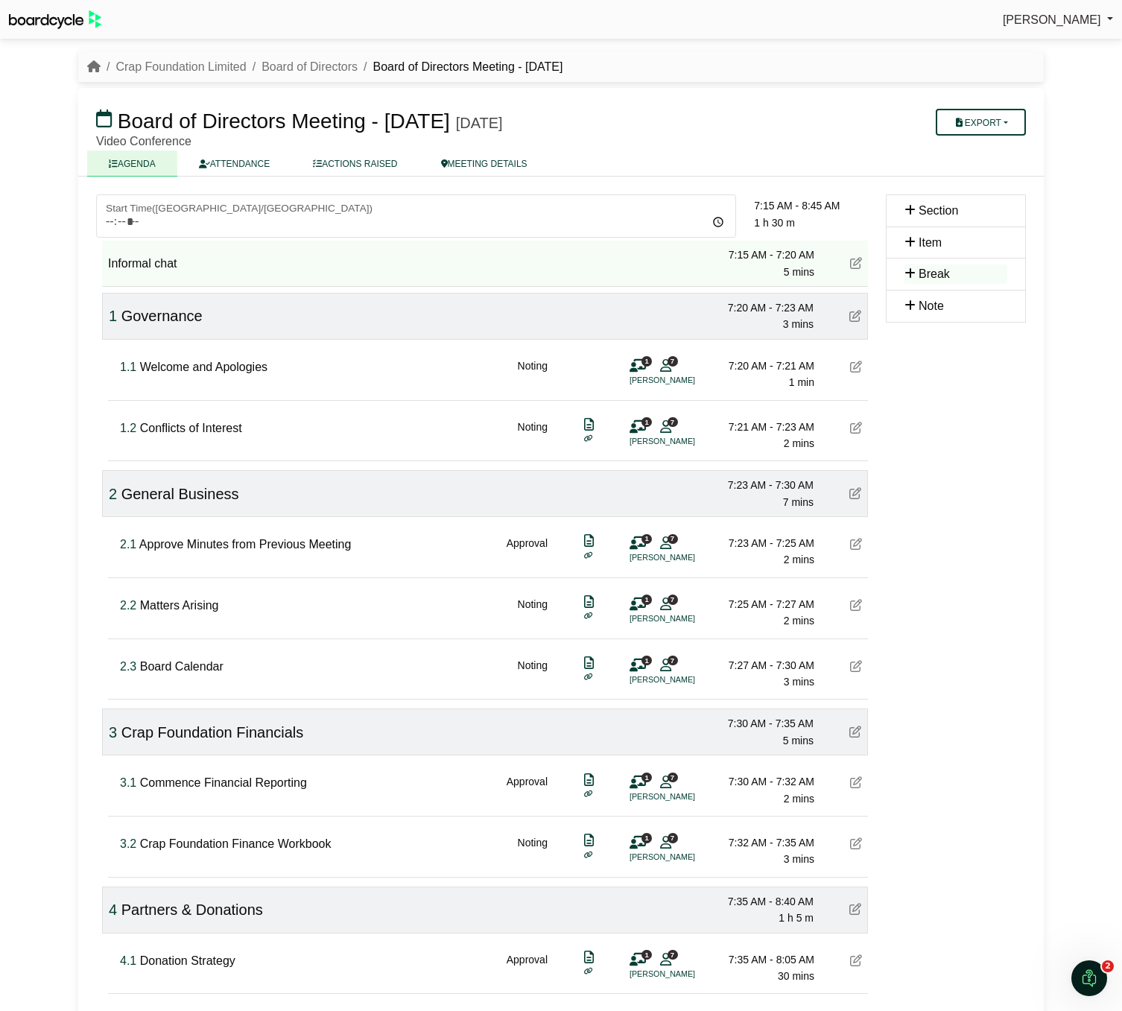
click at [594, 419] on div "1.2 Conflicts of Interest Noting 1 7 [PERSON_NAME] 7:21 AM - 7:23 AM 2 mins" at bounding box center [491, 429] width 754 height 57
click at [587, 425] on icon at bounding box center [589, 424] width 10 height 1
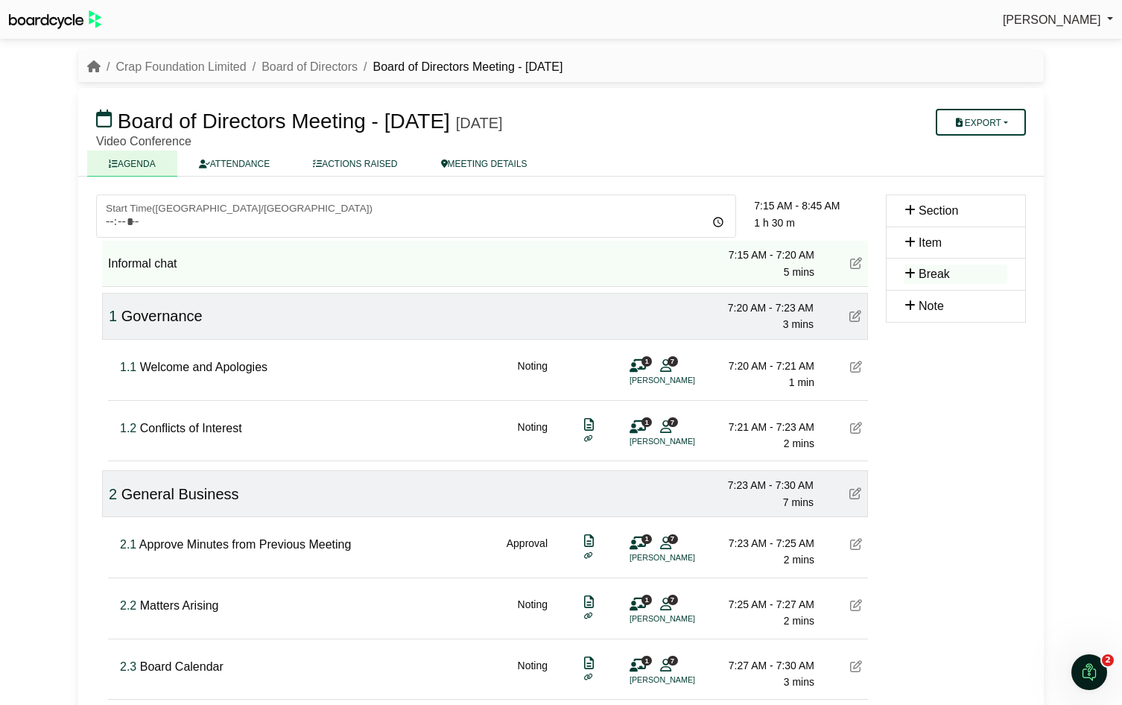
scroll to position [111, 0]
